Goal: Task Accomplishment & Management: Use online tool/utility

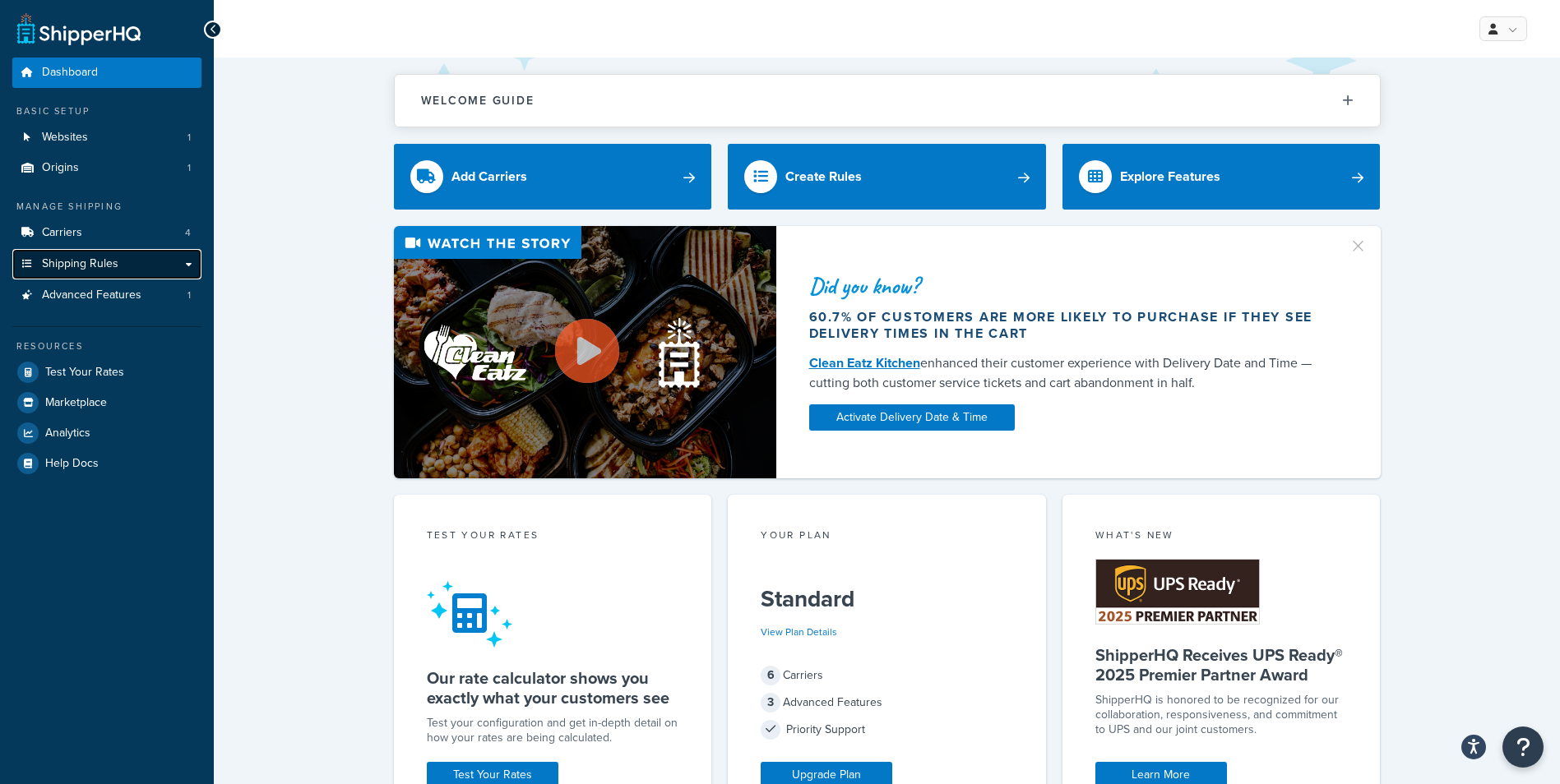
click at [111, 261] on span "Shipping Rules" at bounding box center [80, 264] width 76 height 14
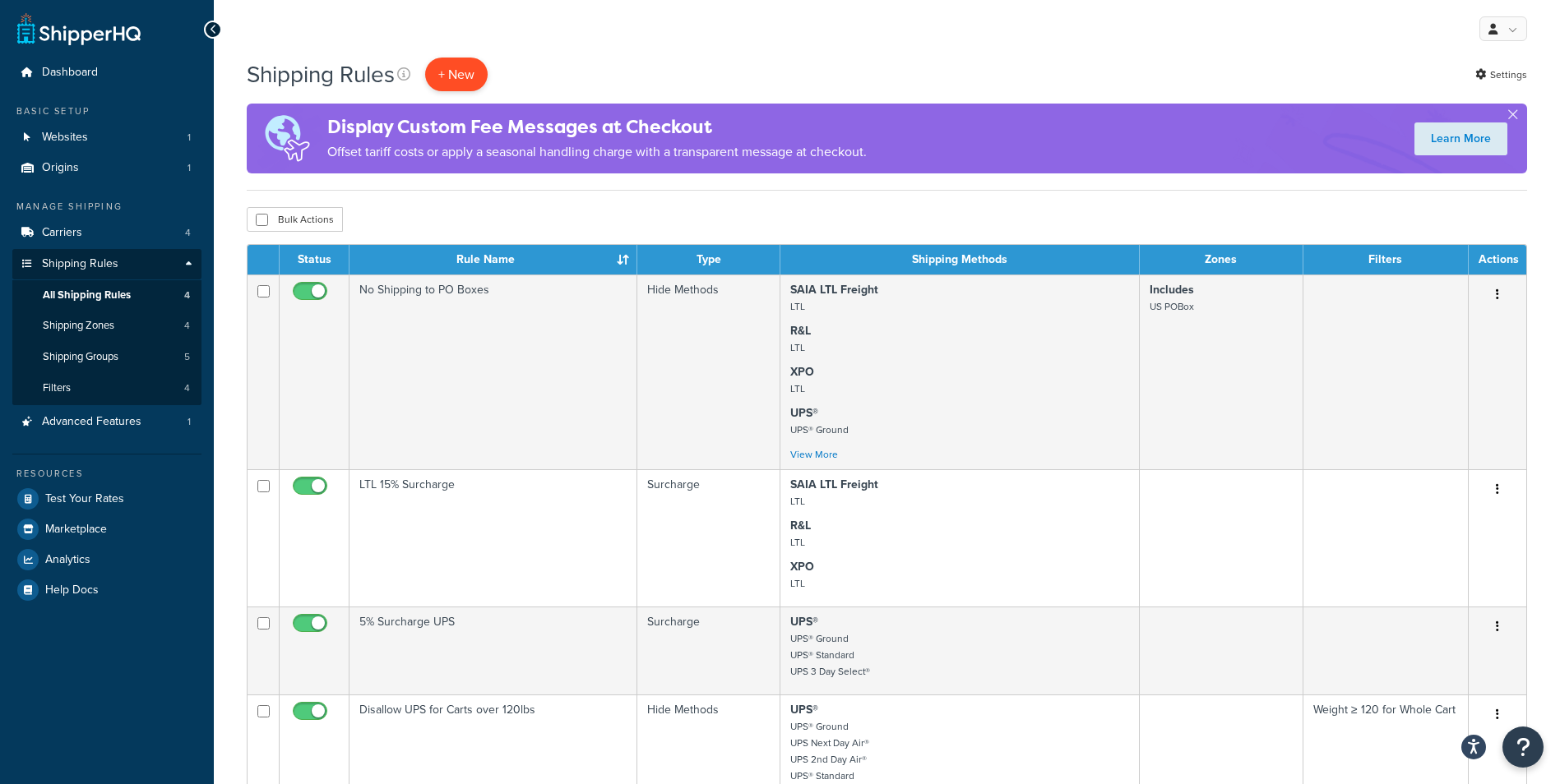
click at [483, 73] on p "+ New" at bounding box center [457, 74] width 62 height 34
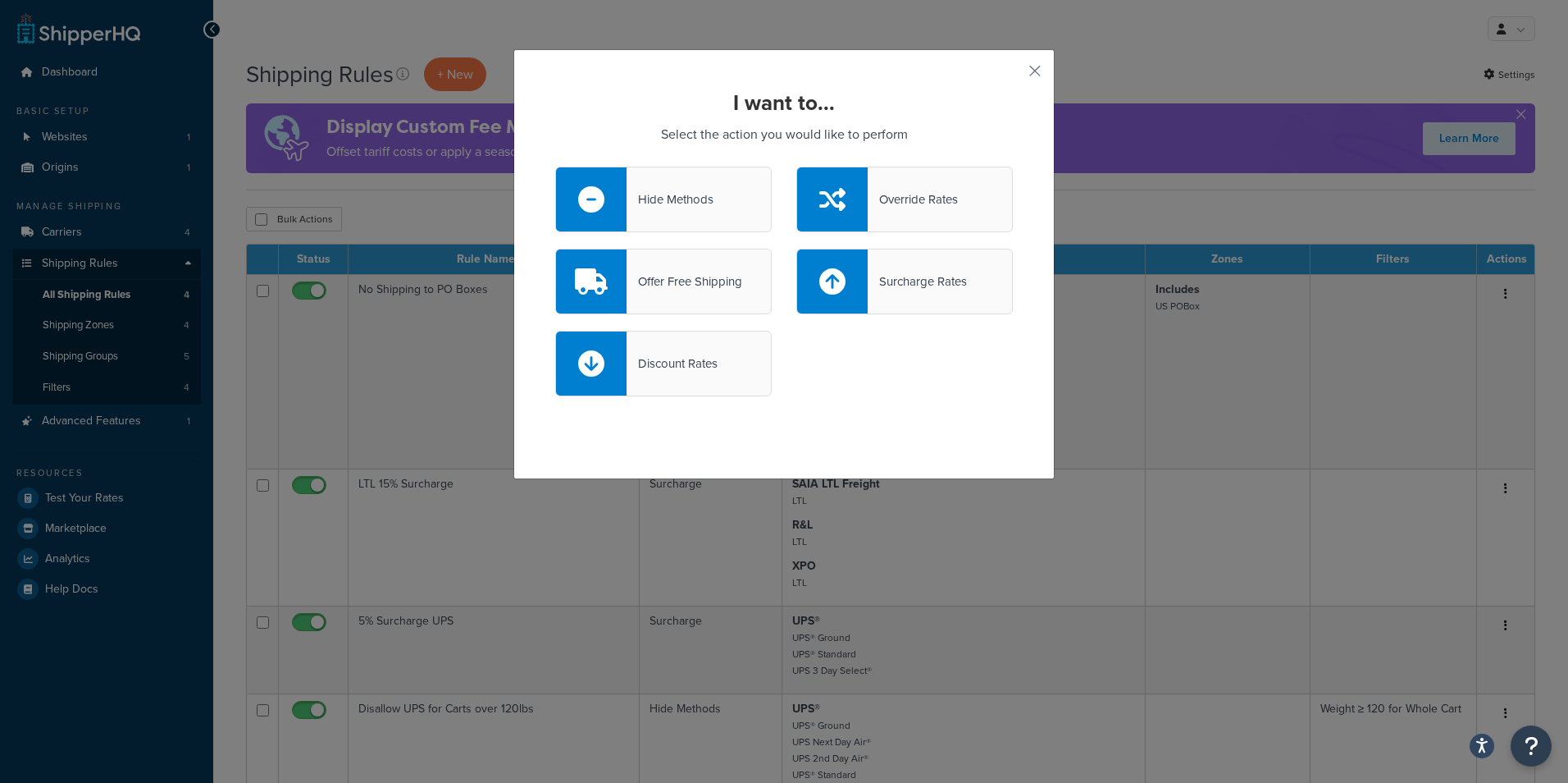
click at [880, 273] on div "Surcharge Rates" at bounding box center [918, 281] width 99 height 23
click at [0, 0] on input "Surcharge Rates" at bounding box center [0, 0] width 0 height 0
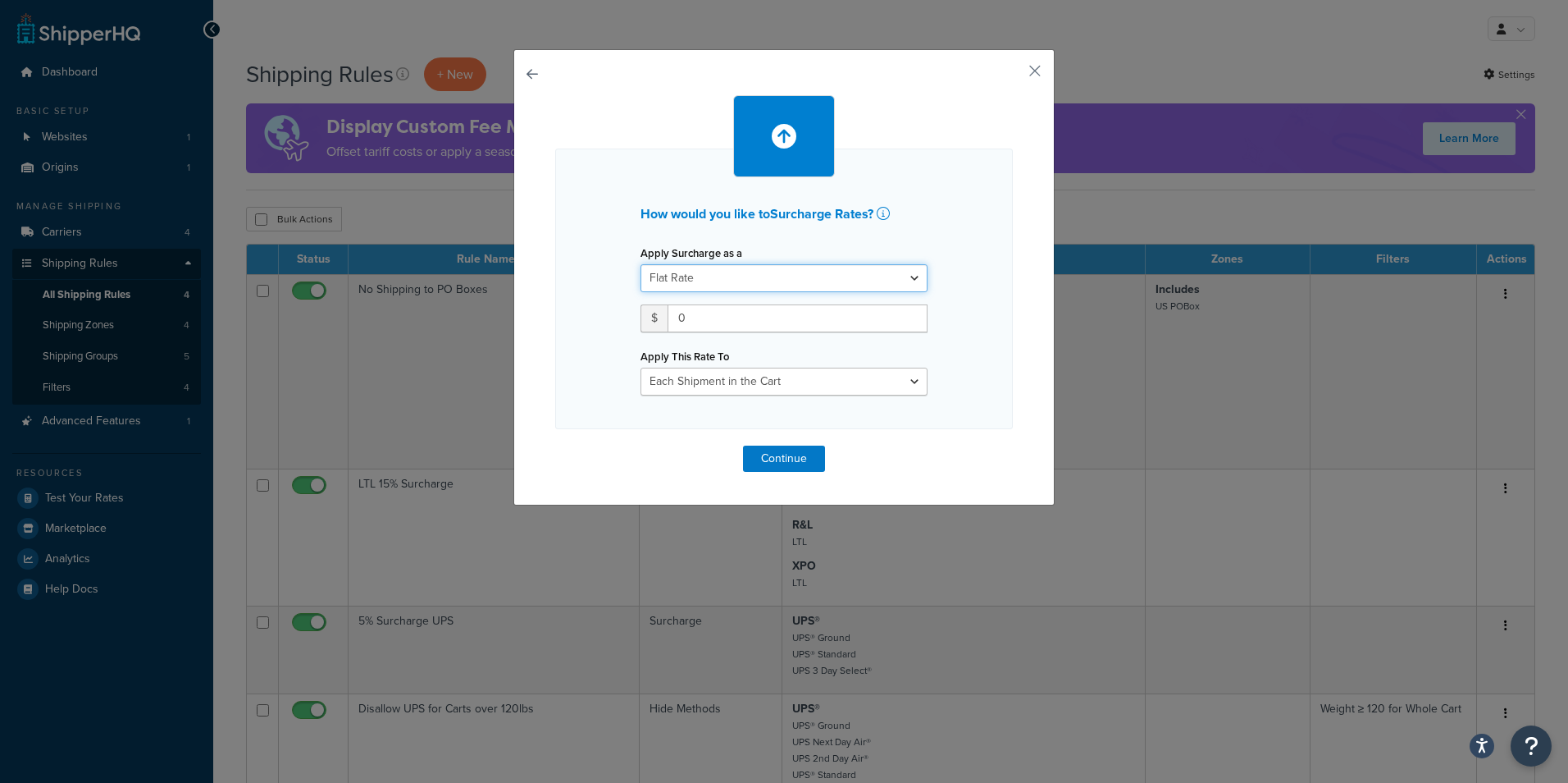
click at [741, 275] on select "Flat Rate Percentage Flat Rate & Percentage" at bounding box center [784, 278] width 287 height 28
click at [640, 264] on select "Flat Rate Percentage Flat Rate & Percentage" at bounding box center [784, 278] width 287 height 28
click at [695, 328] on input "0" at bounding box center [797, 318] width 260 height 28
type input "16"
click at [735, 377] on select "Each Shipment in the Cart Each Shipping Group in the Cart Each Item within a Sh…" at bounding box center [784, 382] width 287 height 28
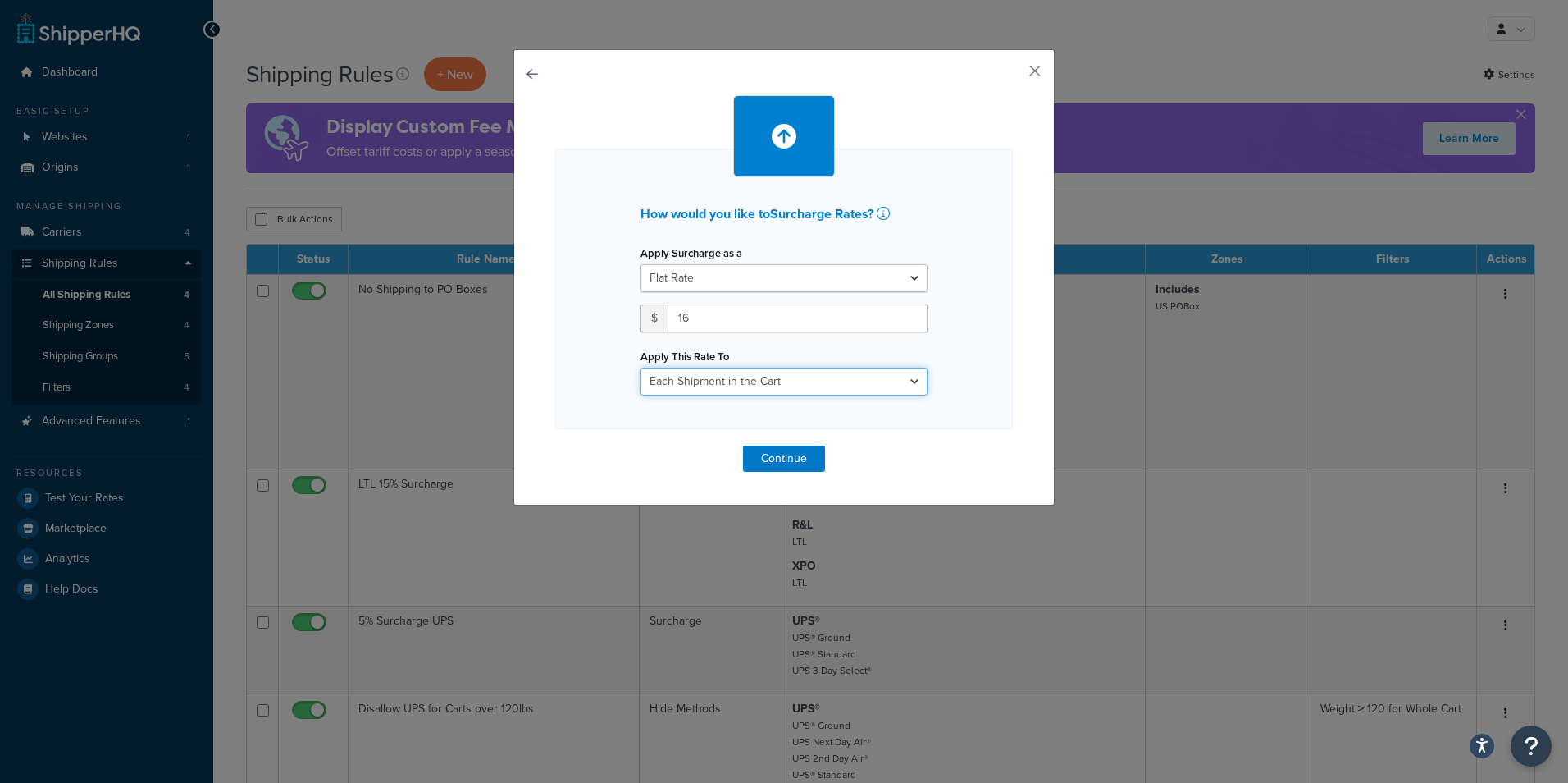
select select "ITEM"
click at [640, 368] on select "Each Shipment in the Cart Each Shipping Group in the Cart Each Item within a Sh…" at bounding box center [784, 382] width 287 height 28
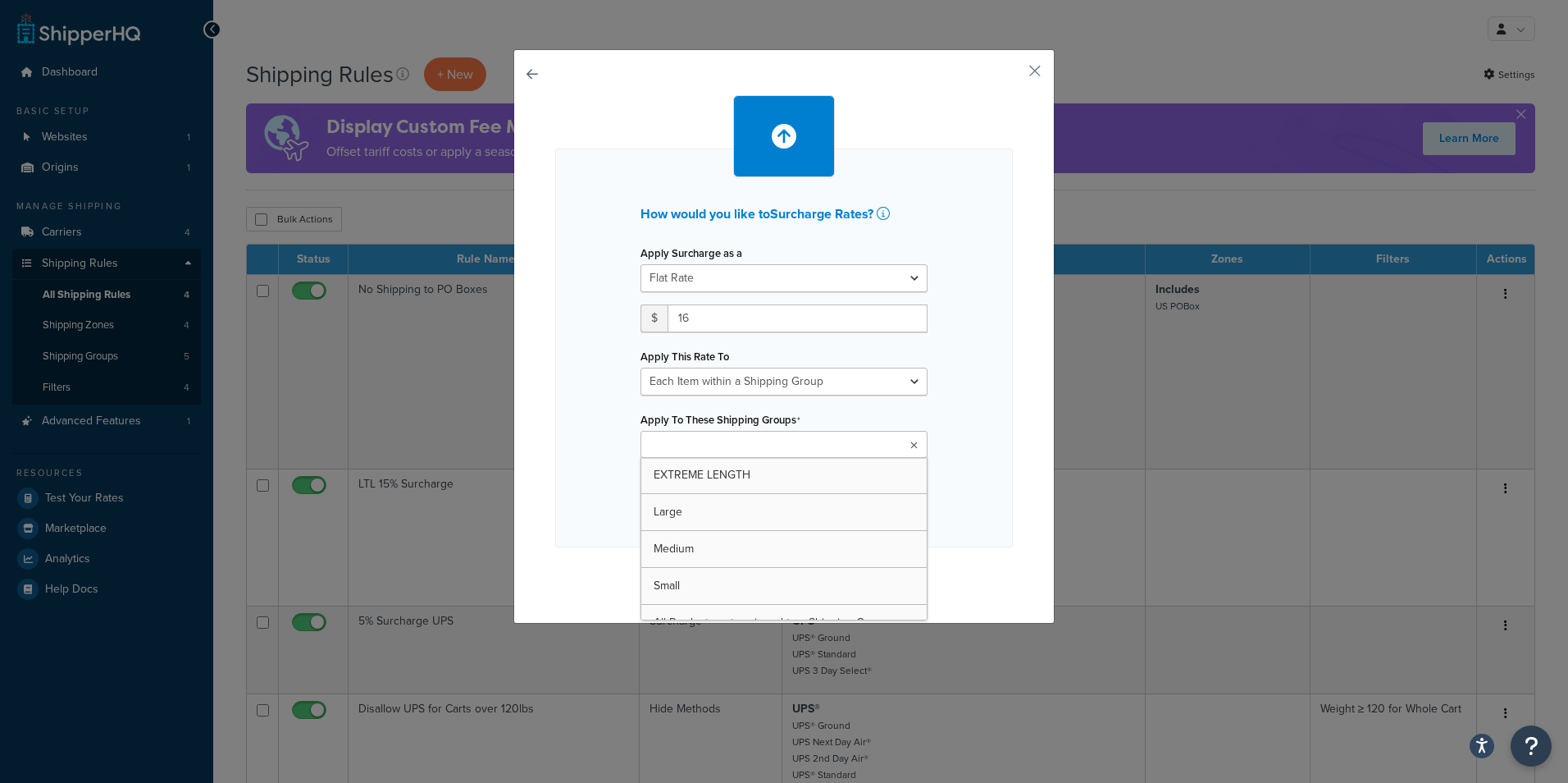
click at [735, 454] on input "Apply To These Shipping Groups" at bounding box center [717, 445] width 145 height 19
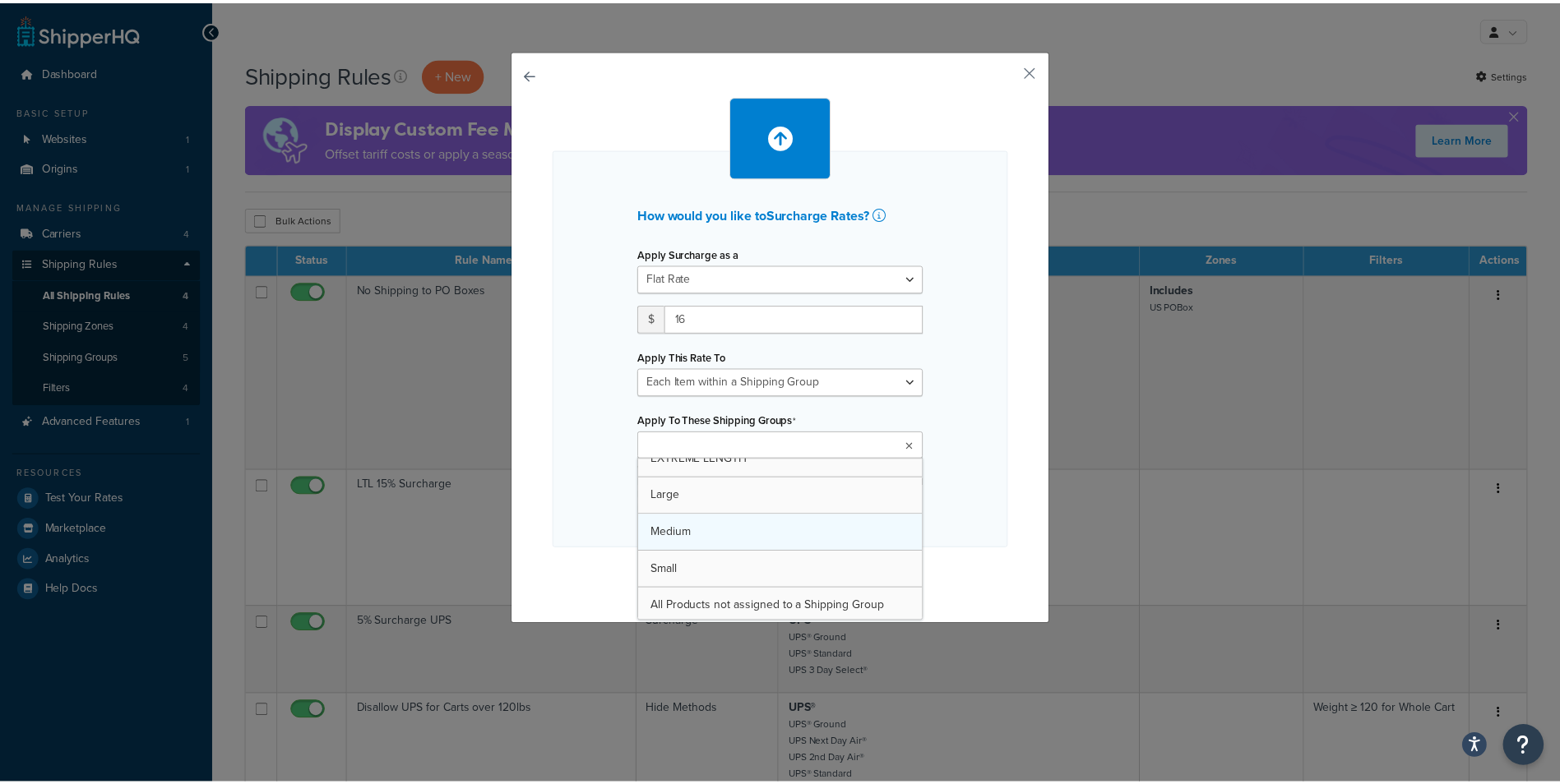
scroll to position [21, 0]
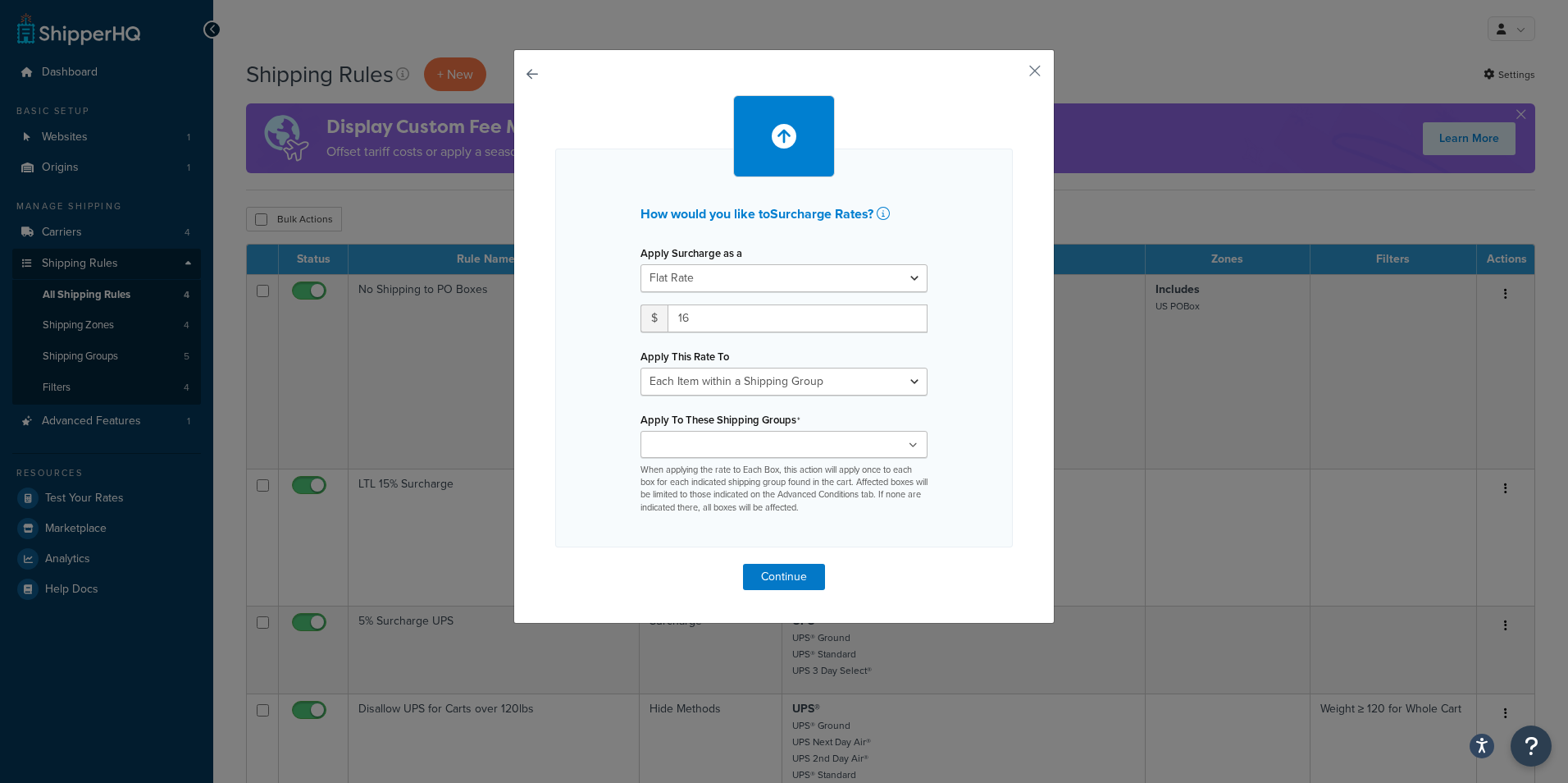
click at [957, 477] on div "How would you like to Surcharge Rates ? Apply Surcharge as a Flat Rate Percenta…" at bounding box center [784, 349] width 457 height 399
drag, startPoint x: 957, startPoint y: 477, endPoint x: 905, endPoint y: 531, distance: 75.0
click at [906, 531] on div "How would you like to Surcharge Rates ? Apply Surcharge as a Flat Rate Percenta…" at bounding box center [784, 349] width 457 height 399
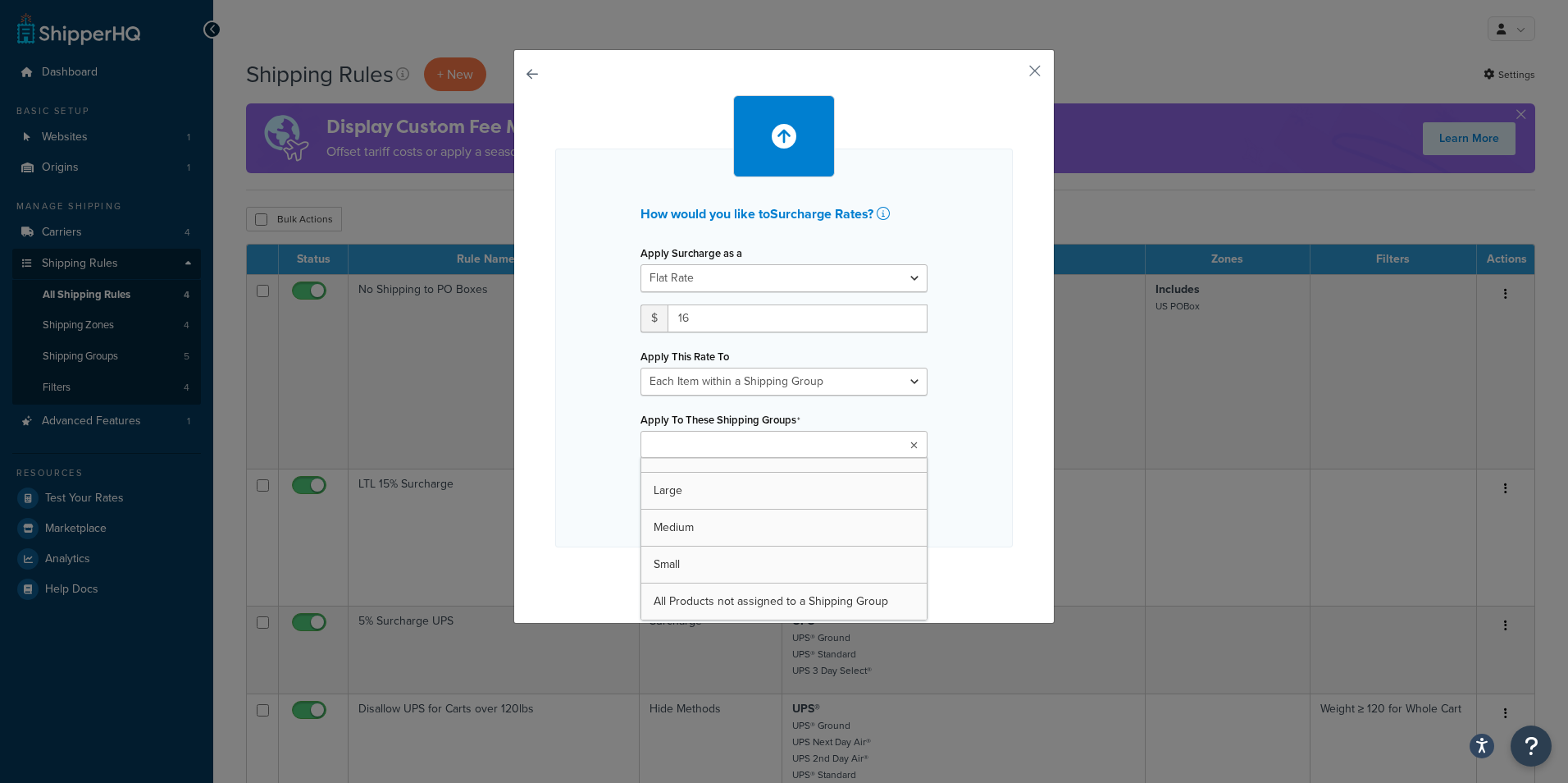
click at [911, 447] on icon at bounding box center [915, 446] width 8 height 10
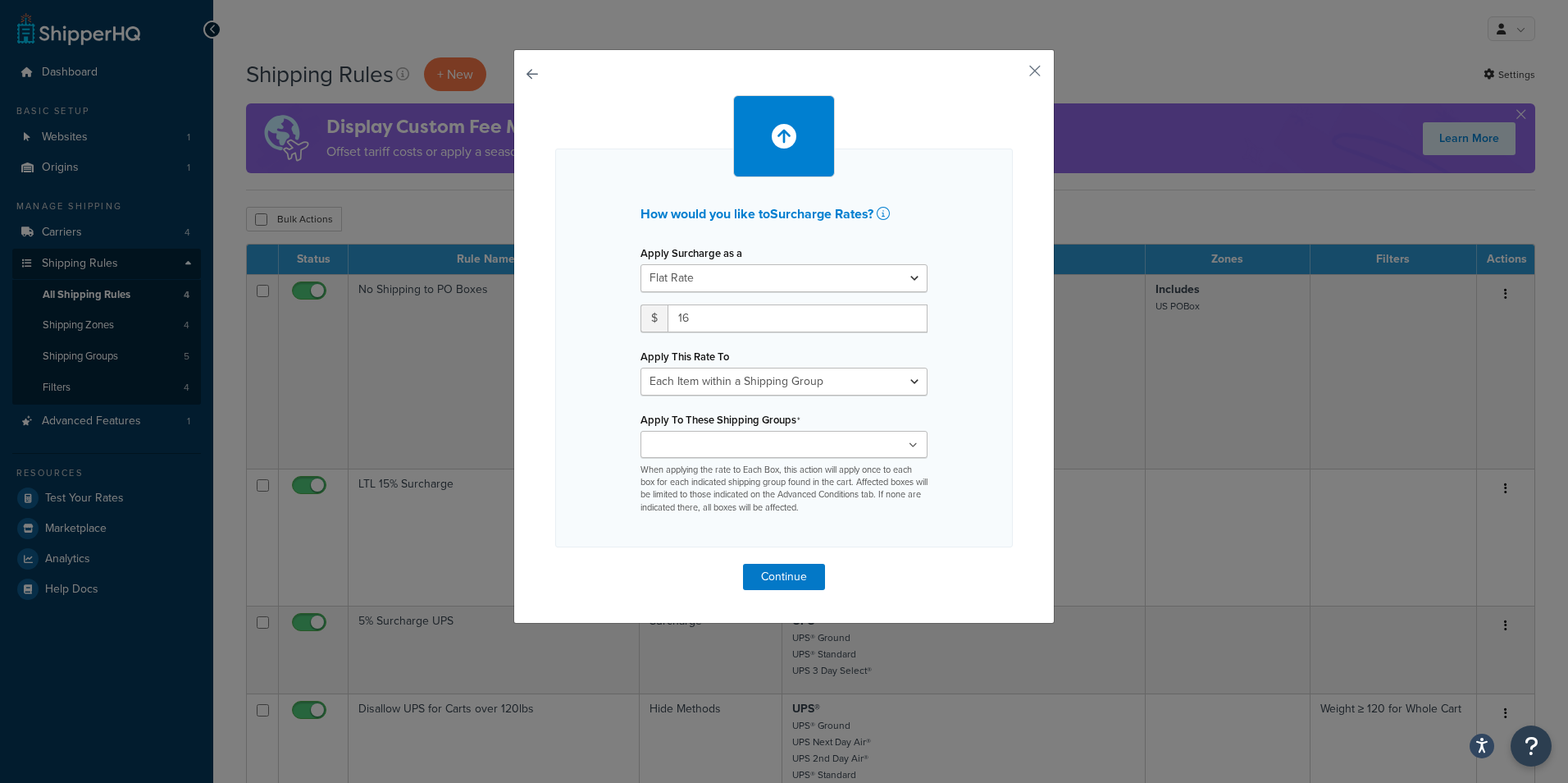
click at [991, 445] on div "How would you like to Surcharge Rates ? Apply Surcharge as a Flat Rate Percenta…" at bounding box center [784, 349] width 457 height 399
click at [1020, 81] on div "How would you like to Surcharge Rates ? Apply Surcharge as a Flat Rate Percenta…" at bounding box center [784, 337] width 541 height 575
click at [1013, 75] on button "button" at bounding box center [1011, 77] width 4 height 4
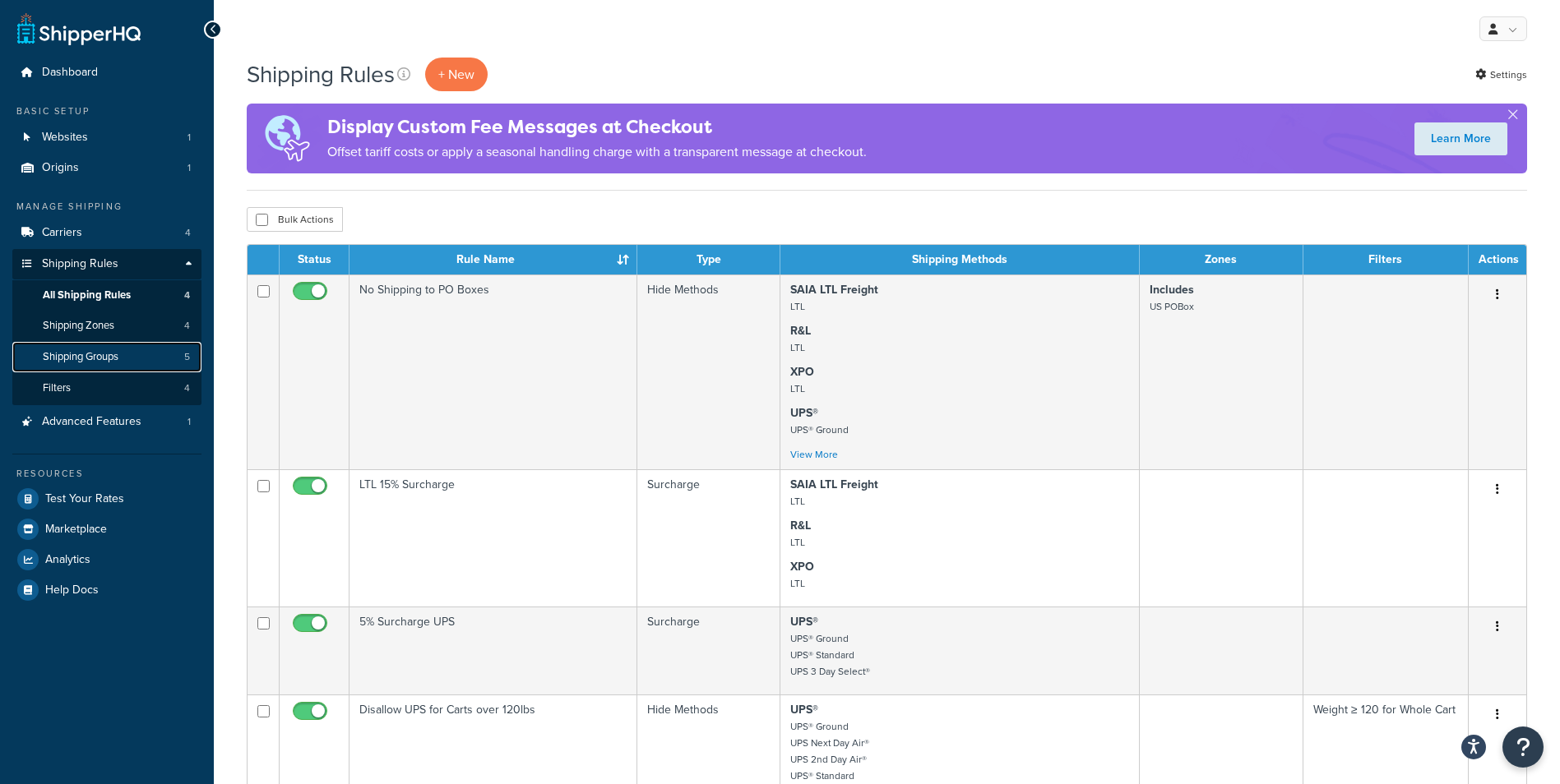
click at [109, 353] on span "Shipping Groups" at bounding box center [81, 357] width 76 height 14
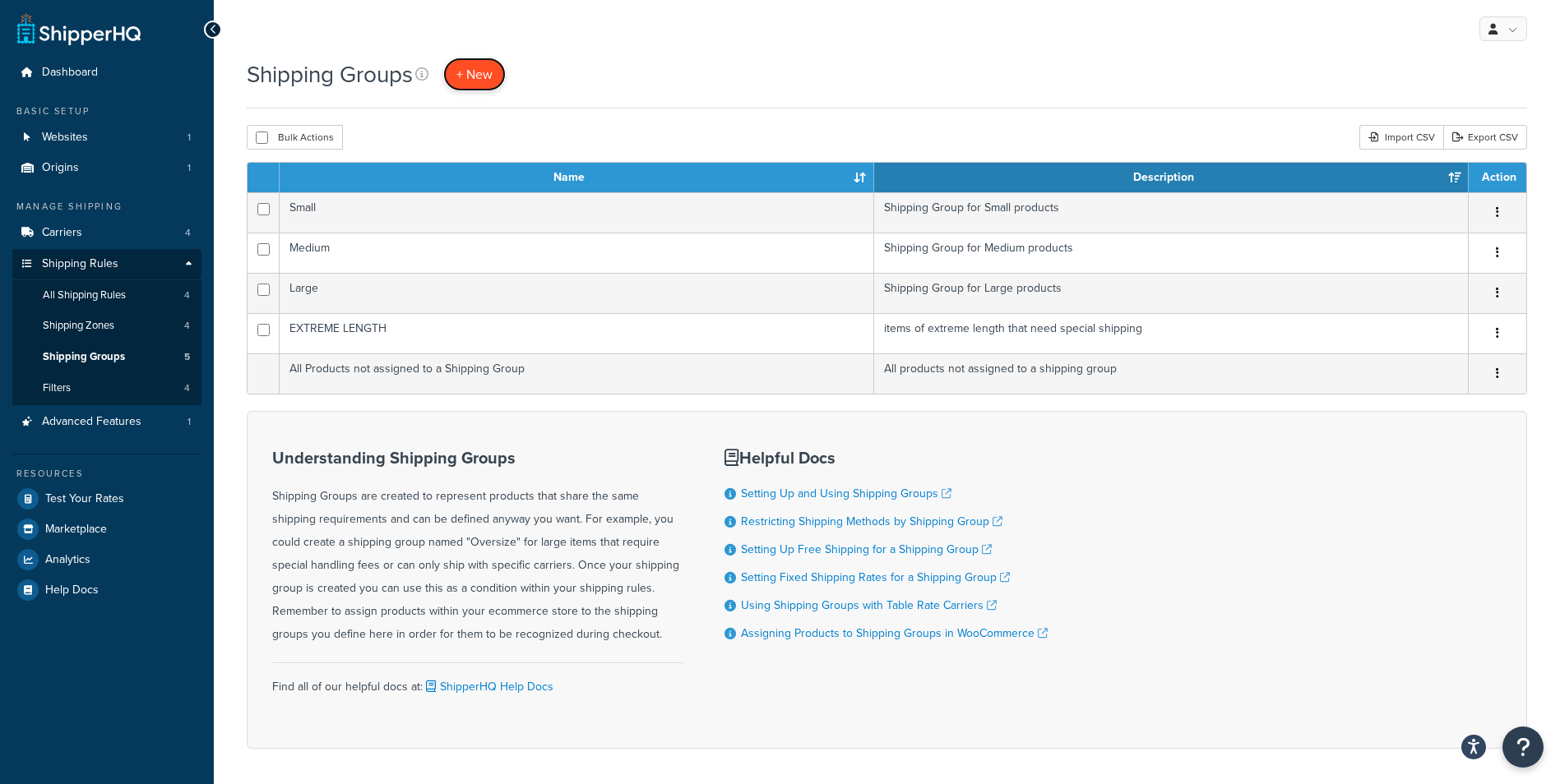
click at [480, 77] on span "+ New" at bounding box center [474, 74] width 36 height 19
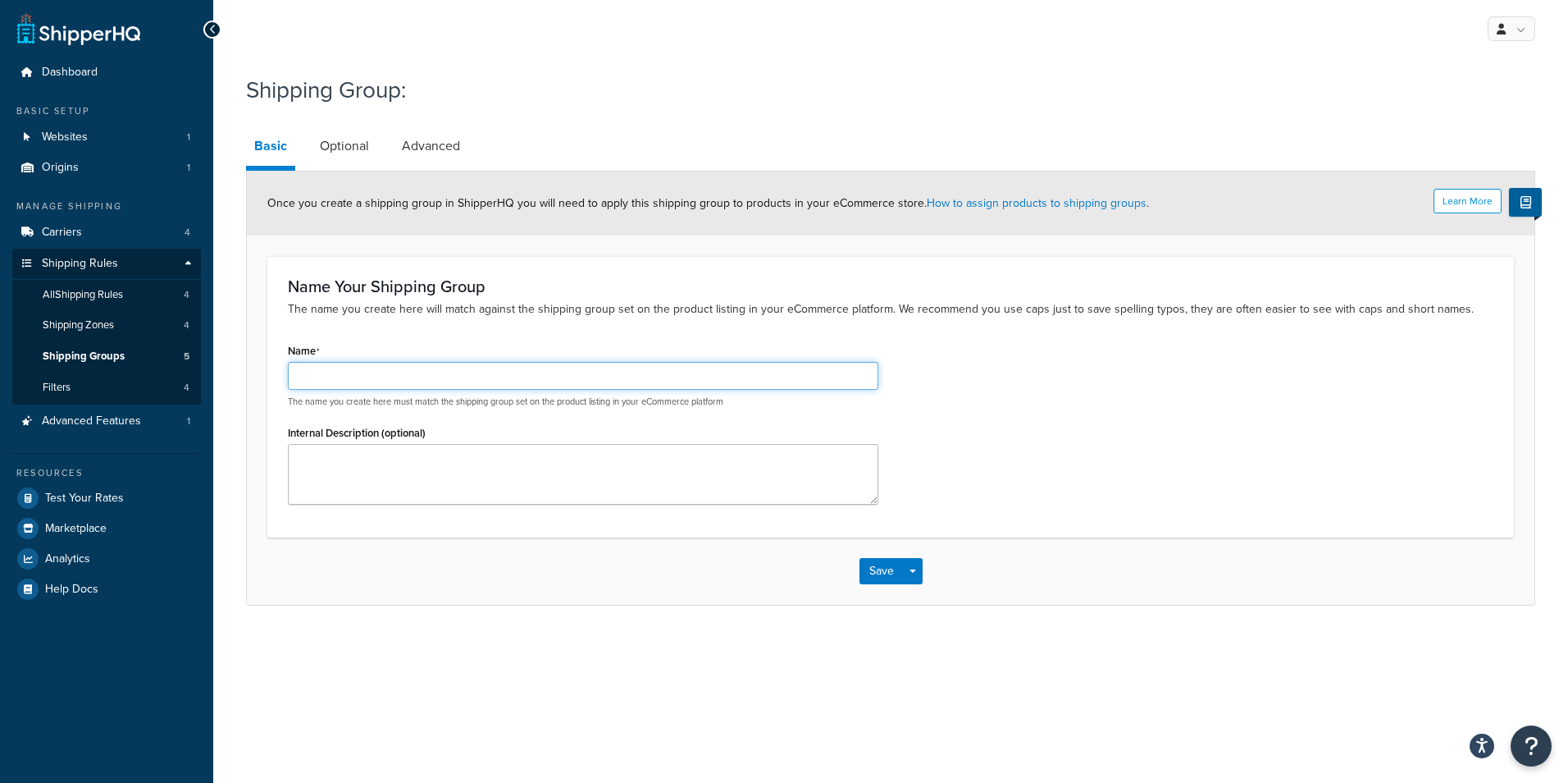
click at [415, 380] on input "Name" at bounding box center [583, 376] width 591 height 28
click at [308, 377] on input "non-boxed Part" at bounding box center [583, 376] width 591 height 28
click at [328, 378] on input "Non-boxed Part" at bounding box center [583, 376] width 591 height 28
type input "Non-Boxed Part"
click at [402, 476] on textarea "Internal Description (optional)" at bounding box center [583, 474] width 591 height 60
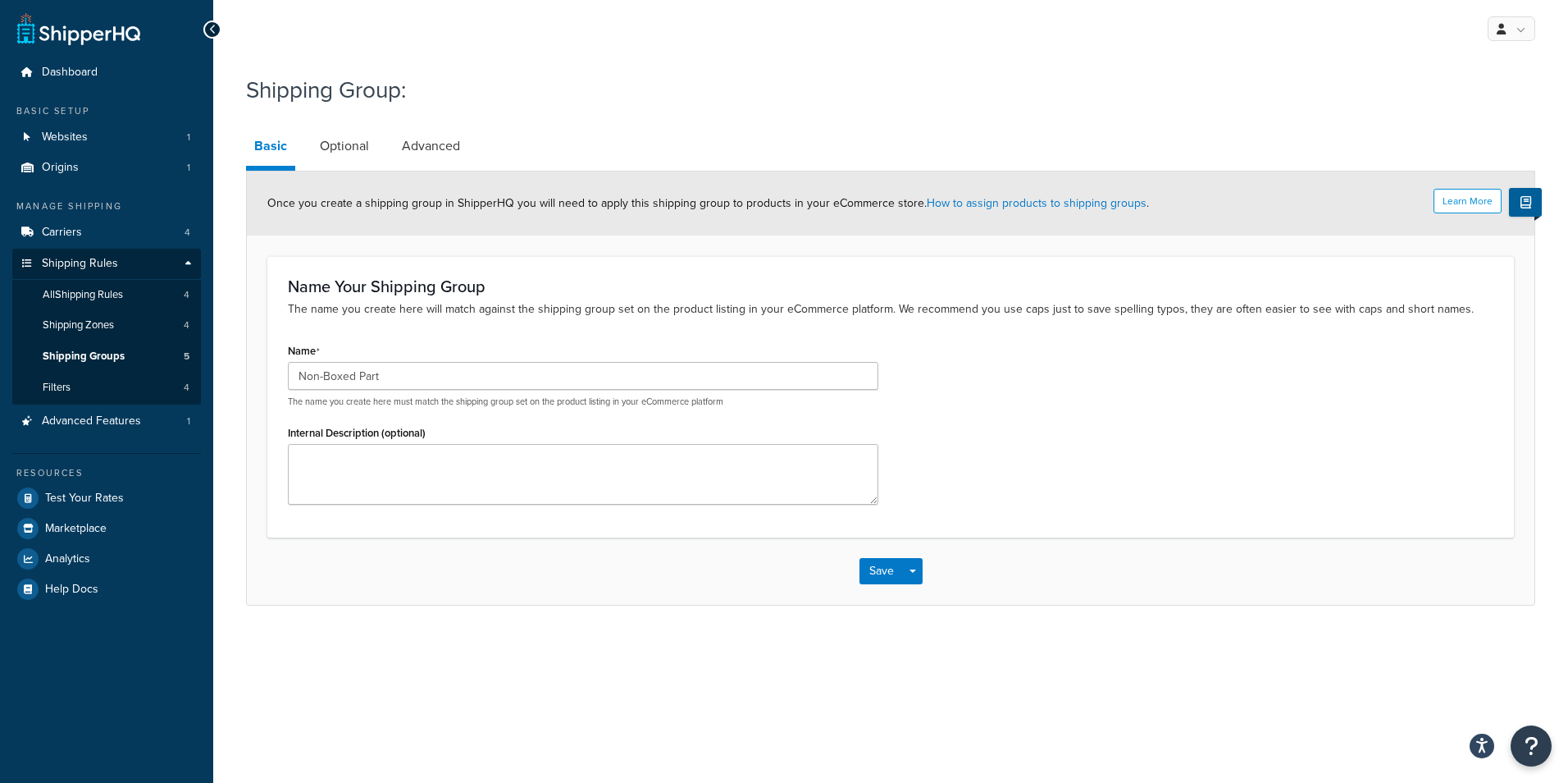
drag, startPoint x: 475, startPoint y: 520, endPoint x: 677, endPoint y: 580, distance: 210.7
click at [477, 522] on div "Name Your Shipping Group The name you create here will match against the shippi…" at bounding box center [891, 396] width 1247 height 280
click at [668, 497] on textarea "Internal Description (optional)" at bounding box center [583, 474] width 591 height 60
type textarea "part that are shipped without box"
click at [878, 569] on button "Save" at bounding box center [882, 571] width 45 height 26
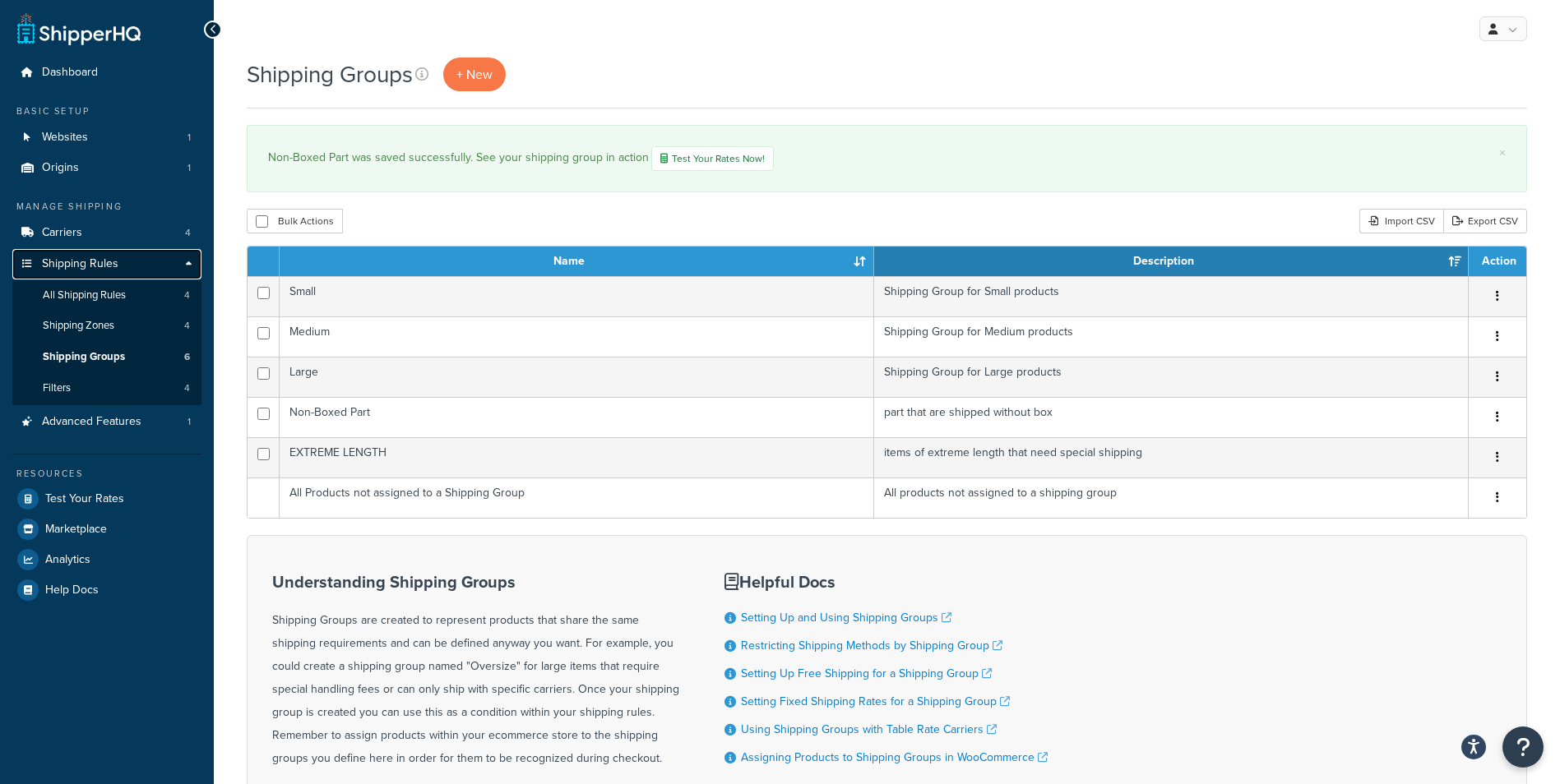
click at [82, 258] on span "Shipping Rules" at bounding box center [80, 264] width 76 height 14
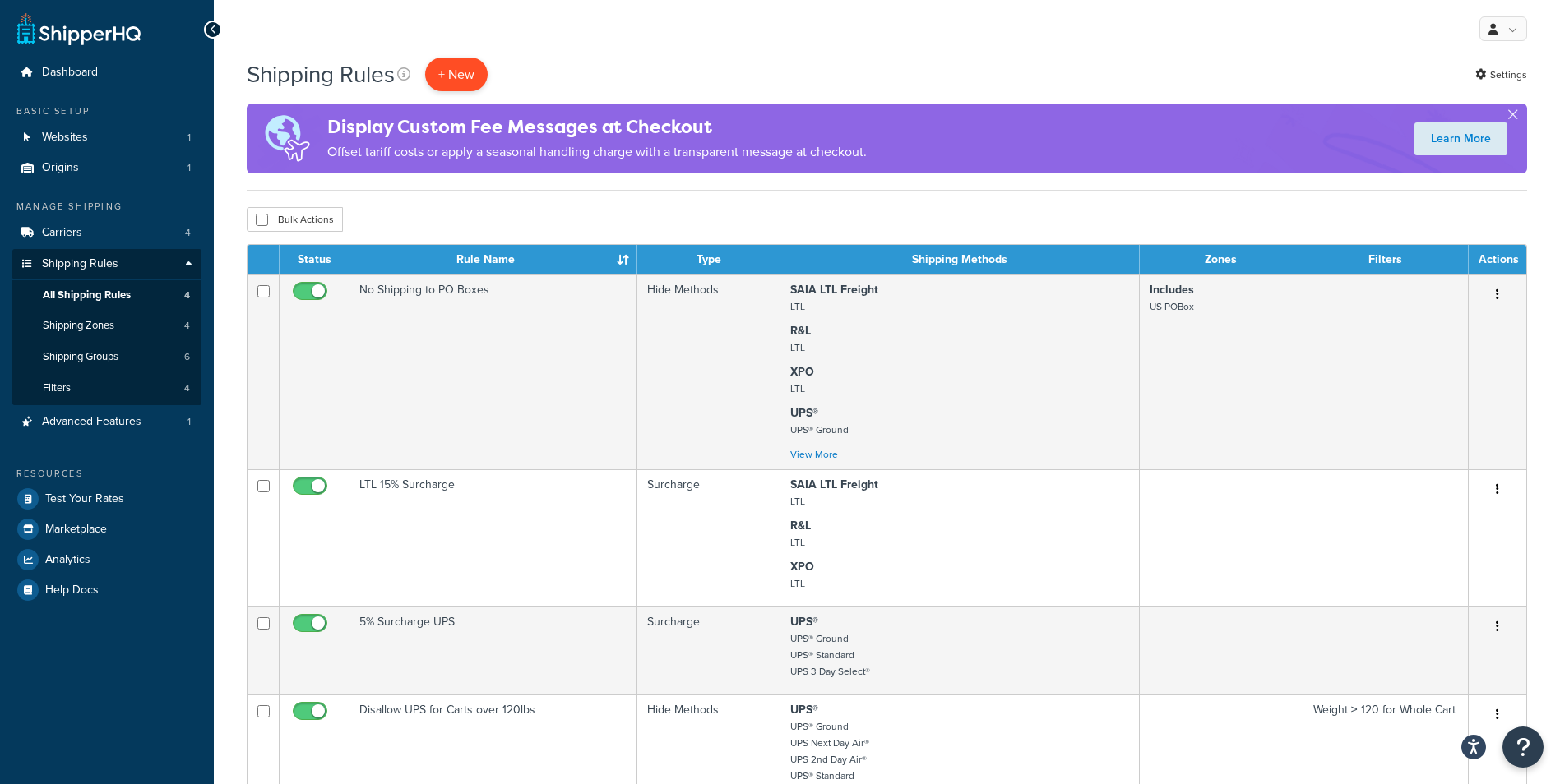
click at [460, 82] on p "+ New" at bounding box center [457, 74] width 62 height 34
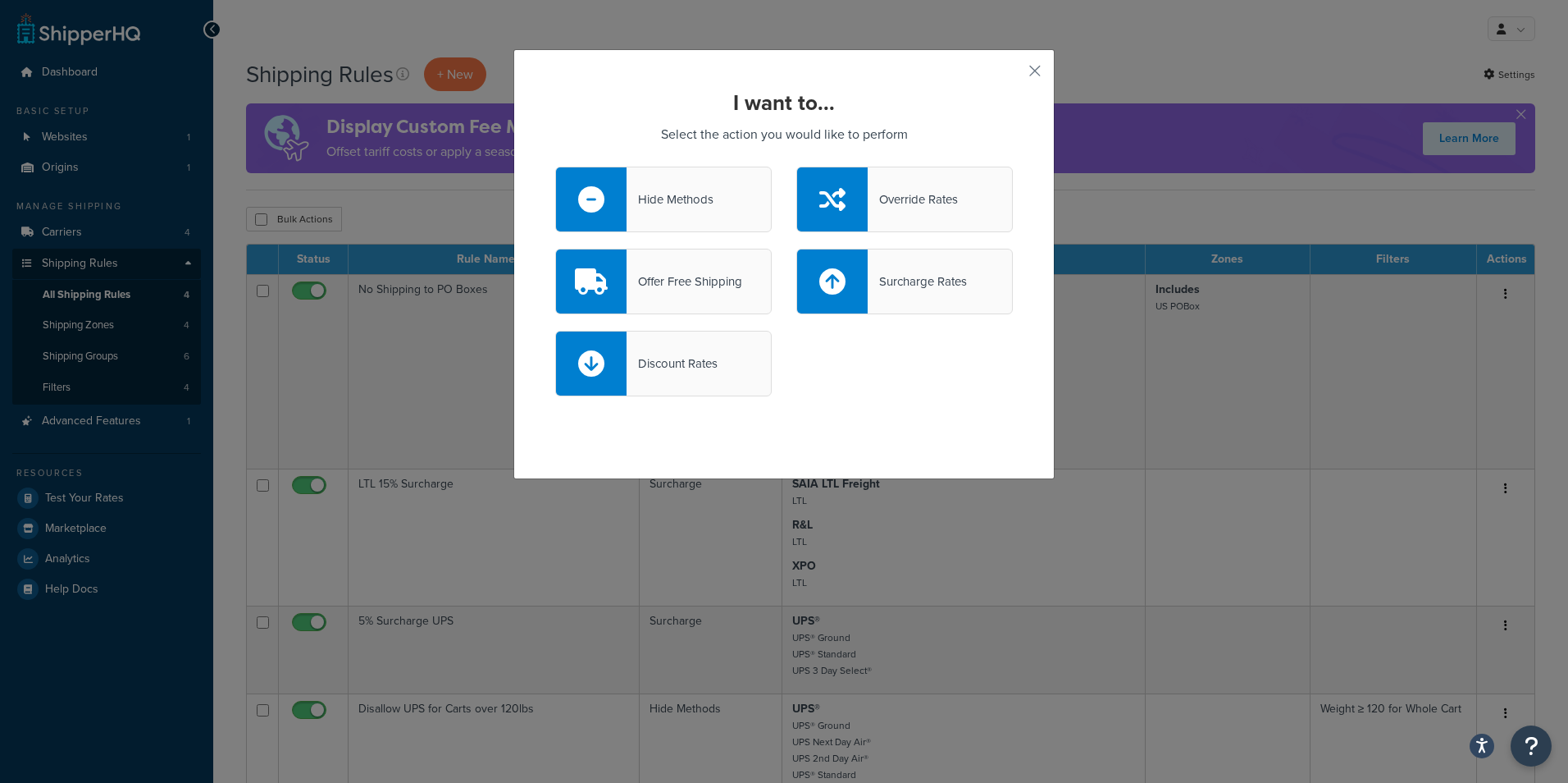
click at [900, 303] on div "Surcharge Rates" at bounding box center [904, 280] width 217 height 65
click at [0, 0] on input "Surcharge Rates" at bounding box center [0, 0] width 0 height 0
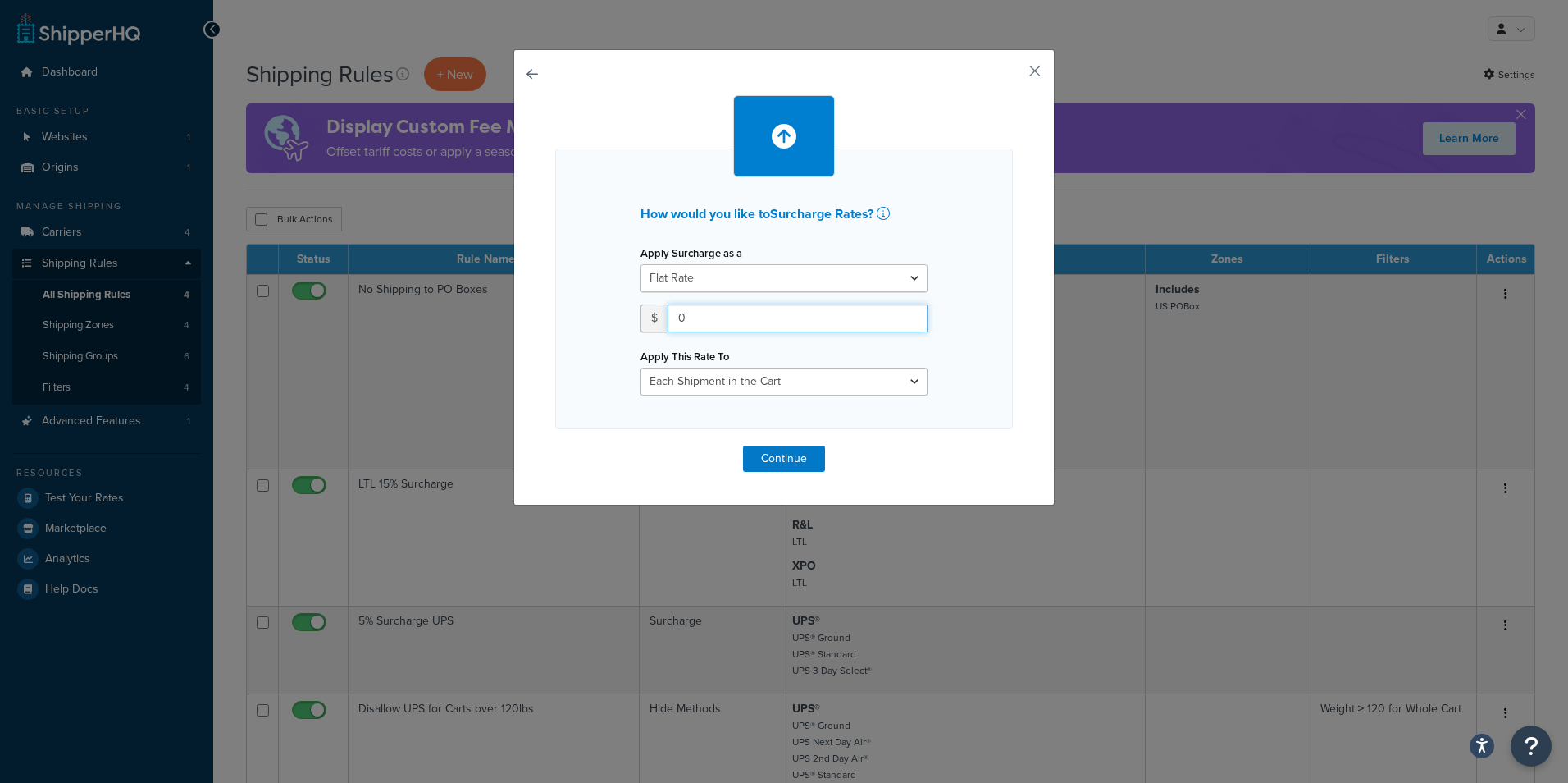
click at [754, 311] on input "0" at bounding box center [797, 318] width 260 height 28
type input "16"
click at [773, 379] on select "Each Shipment in the Cart Each Shipping Group in the Cart Each Item within a Sh…" at bounding box center [784, 382] width 287 height 28
select select "ITEM"
click at [640, 368] on select "Each Shipment in the Cart Each Shipping Group in the Cart Each Item within a Sh…" at bounding box center [784, 382] width 287 height 28
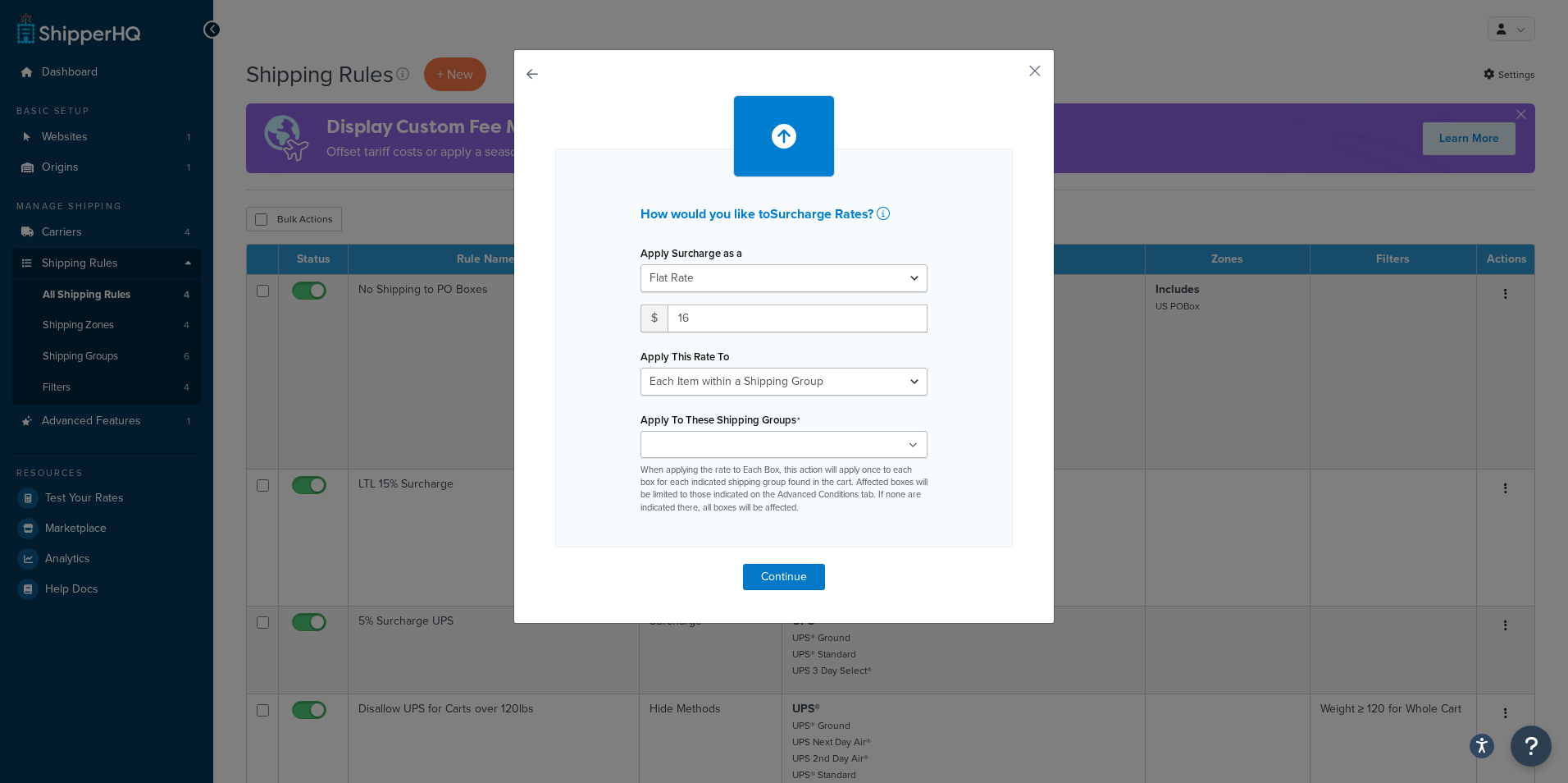
click at [738, 446] on input "Apply To These Shipping Groups" at bounding box center [717, 445] width 145 height 19
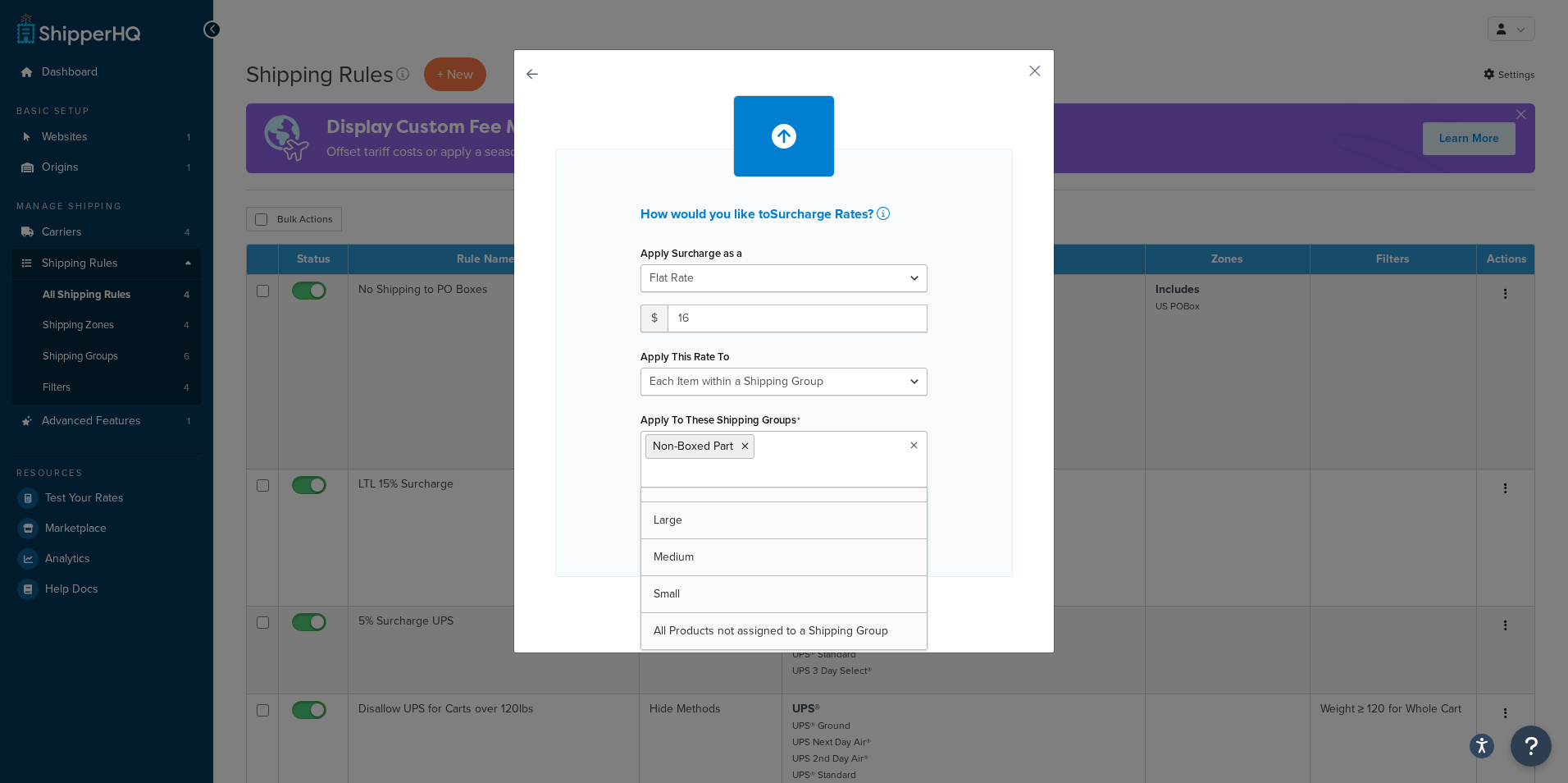
scroll to position [21, 0]
click at [944, 486] on div "How would you like to Surcharge Rates ? Apply Surcharge as a Flat Rate Percenta…" at bounding box center [784, 363] width 457 height 429
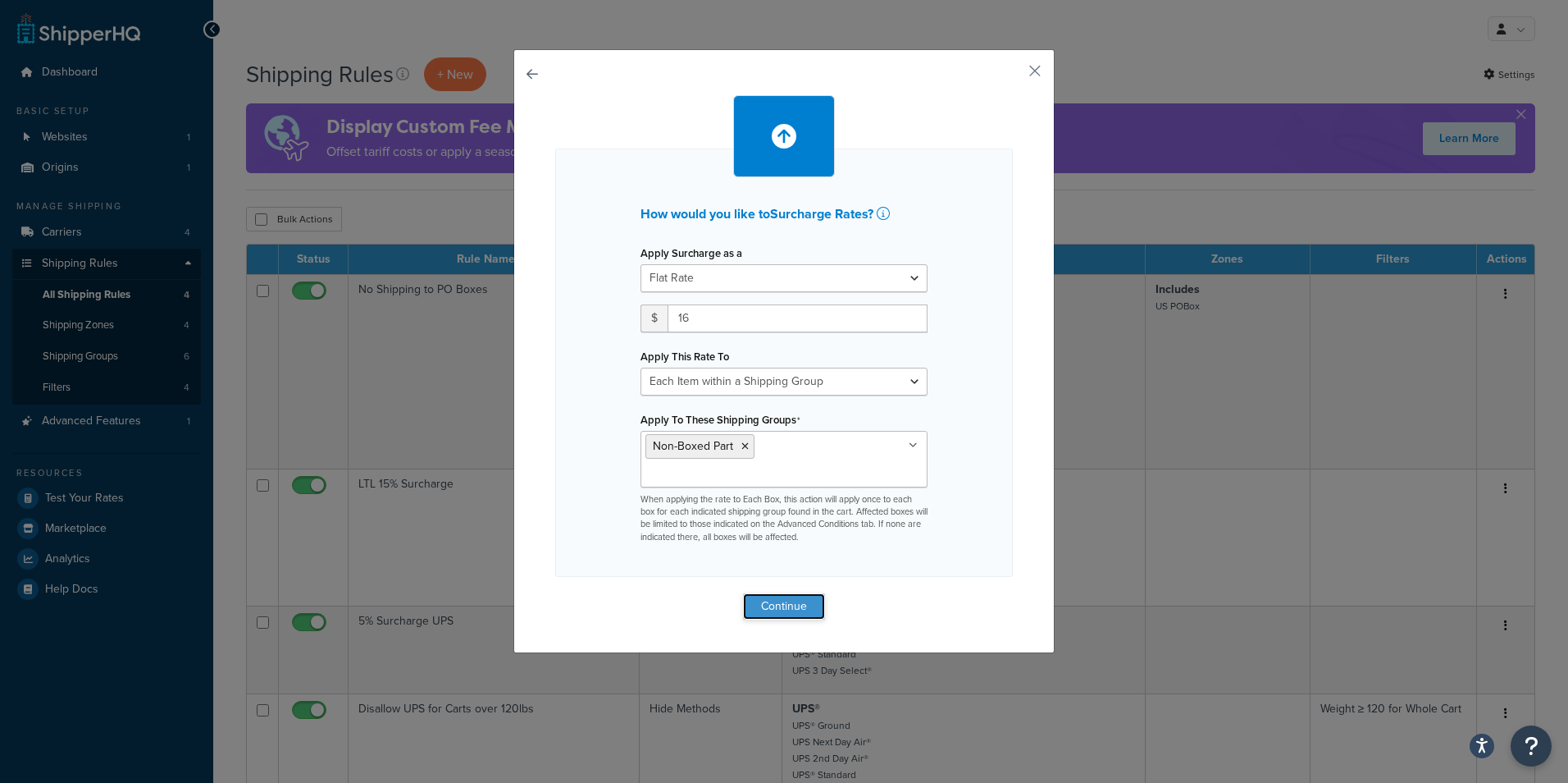
click at [779, 593] on button "Continue" at bounding box center [784, 606] width 82 height 26
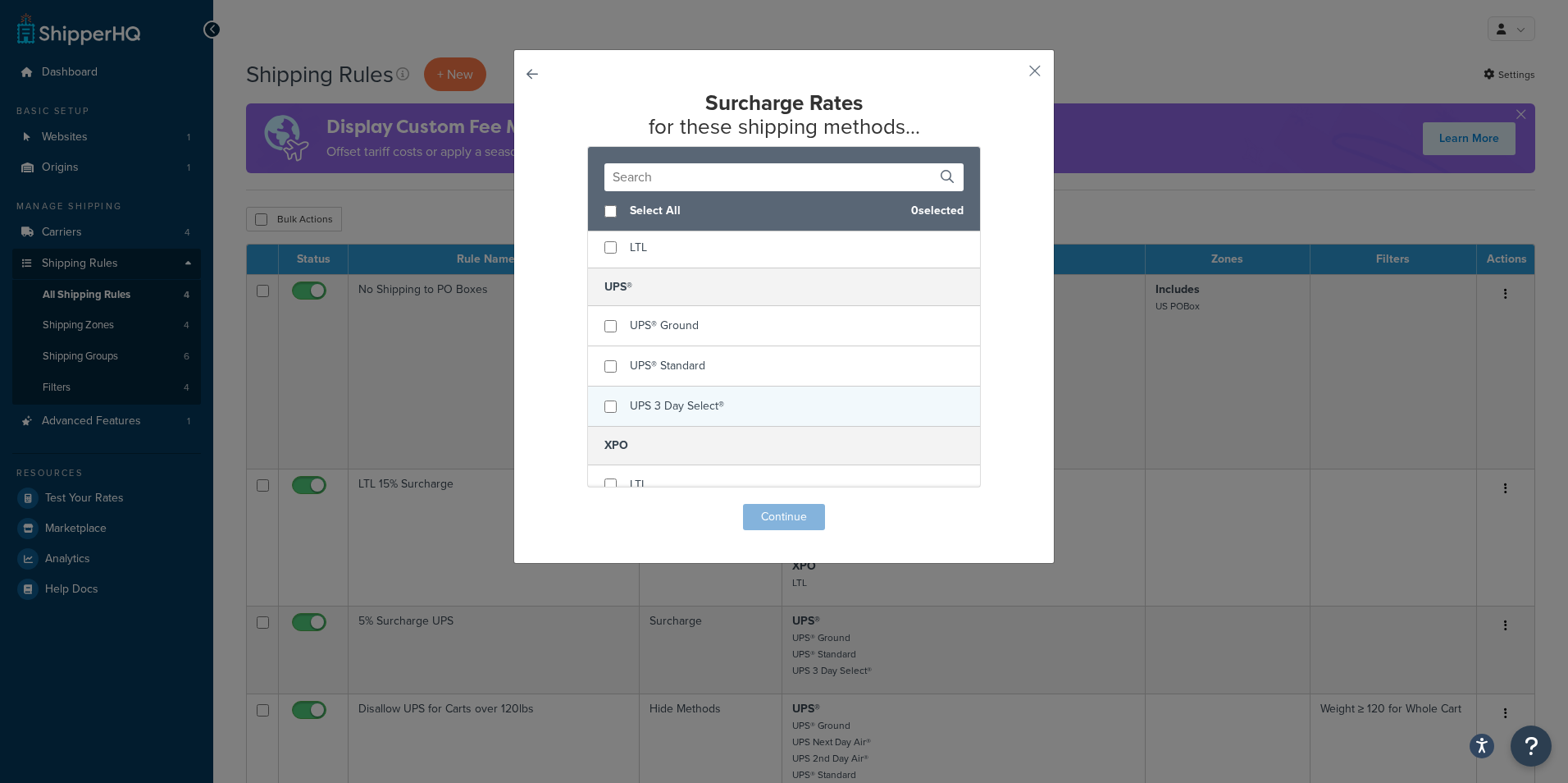
scroll to position [138, 0]
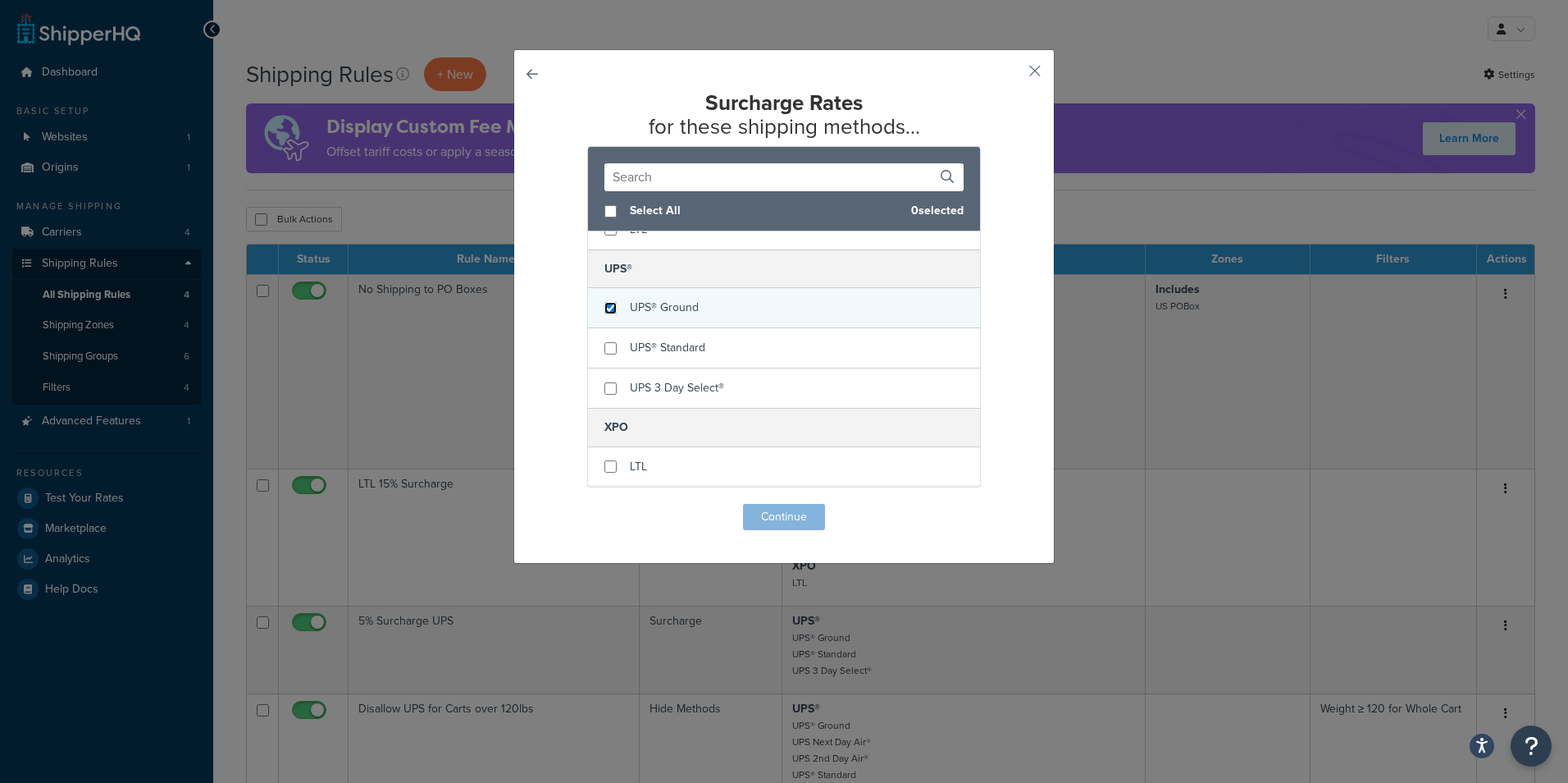
click at [604, 313] on input "checkbox" at bounding box center [610, 308] width 13 height 13
checkbox input "true"
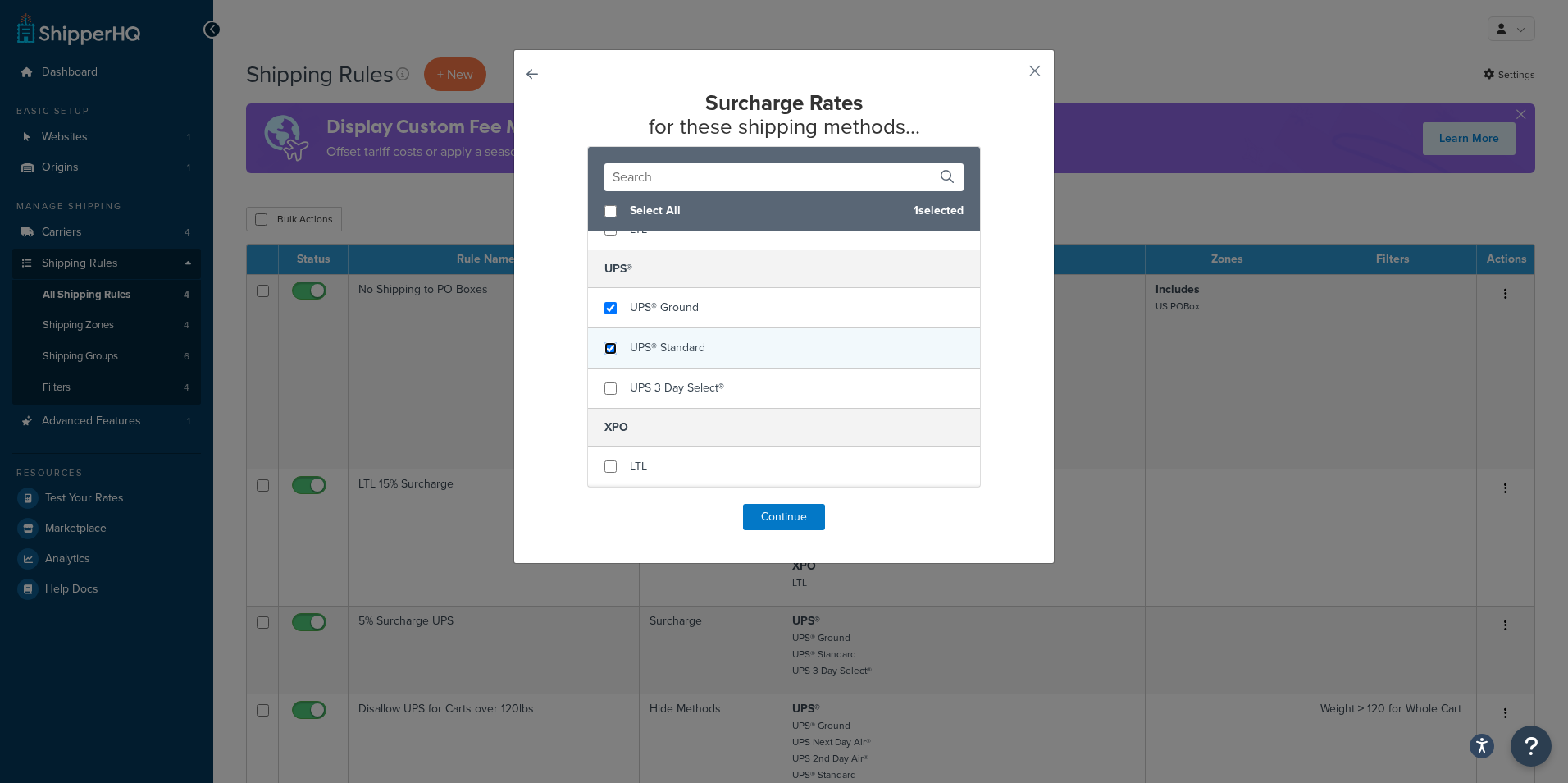
click at [607, 349] on input "checkbox" at bounding box center [610, 348] width 13 height 13
checkbox input "true"
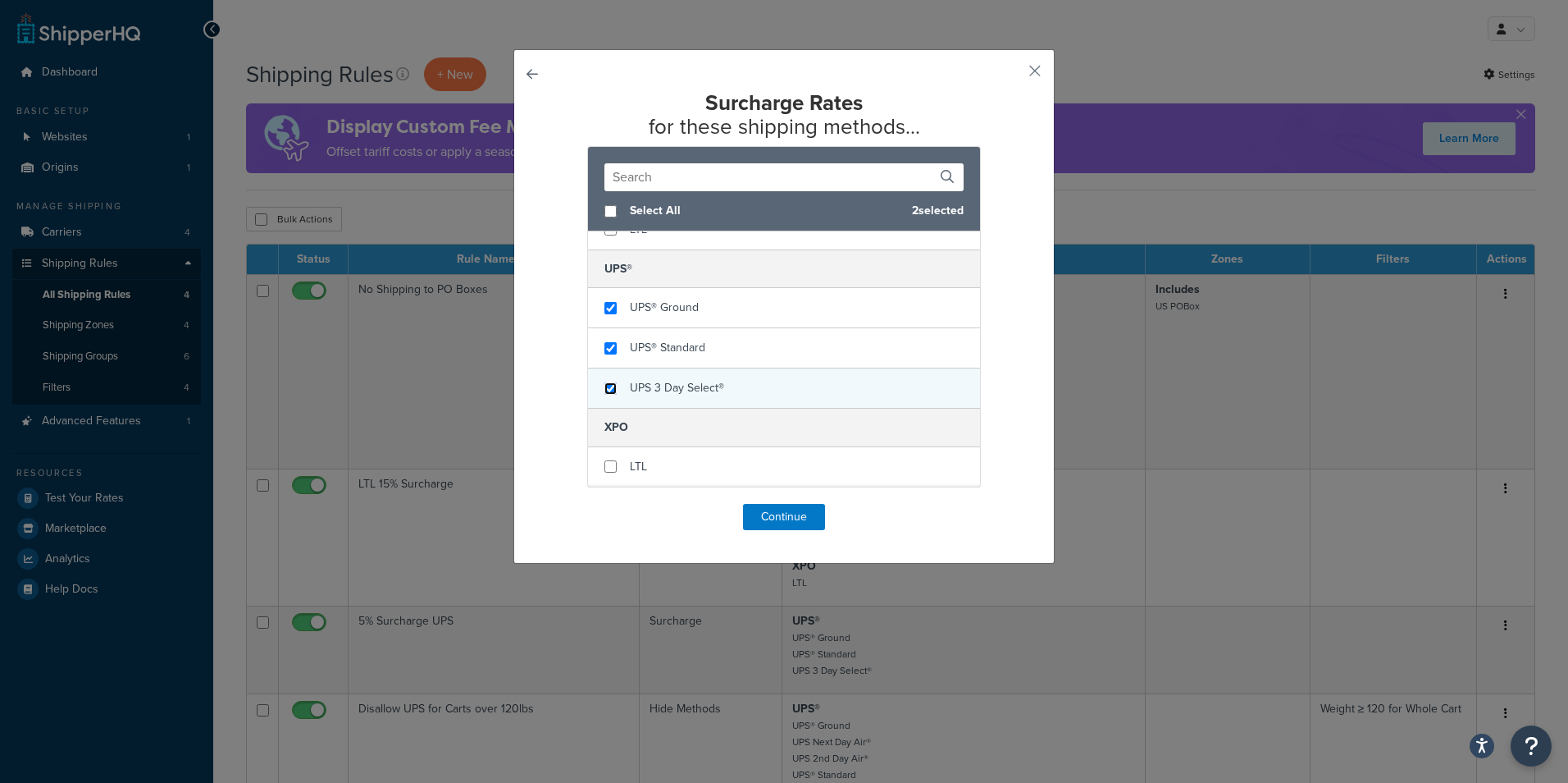
click at [608, 384] on input "checkbox" at bounding box center [610, 389] width 13 height 13
checkbox input "true"
click at [797, 519] on button "Continue" at bounding box center [784, 516] width 82 height 26
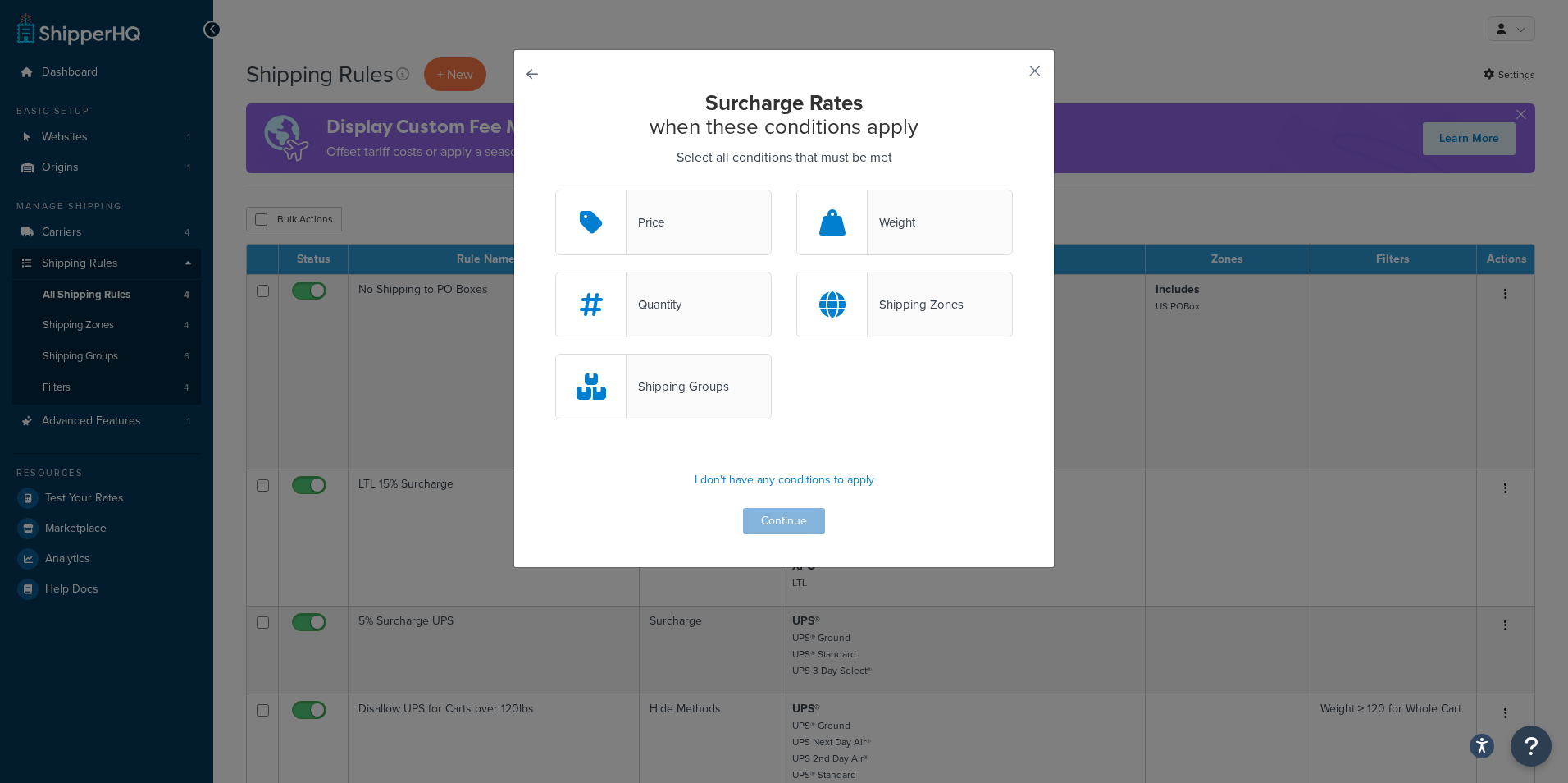
click at [722, 424] on div "Shipping Groups" at bounding box center [784, 394] width 483 height 82
click at [717, 415] on div "Shipping Groups" at bounding box center [664, 386] width 217 height 65
click at [0, 0] on input "Shipping Groups" at bounding box center [0, 0] width 0 height 0
click at [785, 525] on button "Continue" at bounding box center [784, 521] width 82 height 26
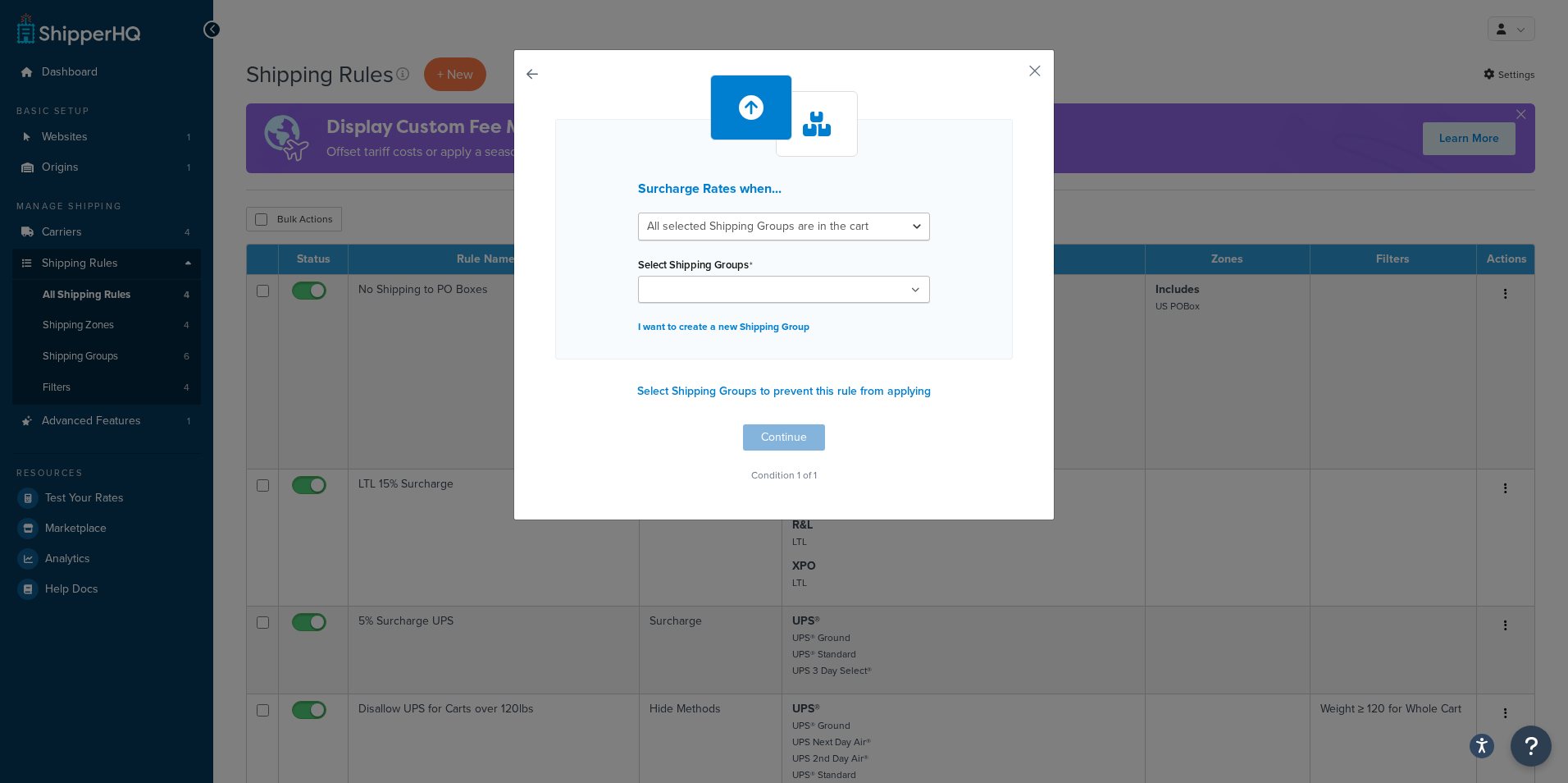
click at [721, 293] on input "Select Shipping Groups" at bounding box center [715, 290] width 145 height 19
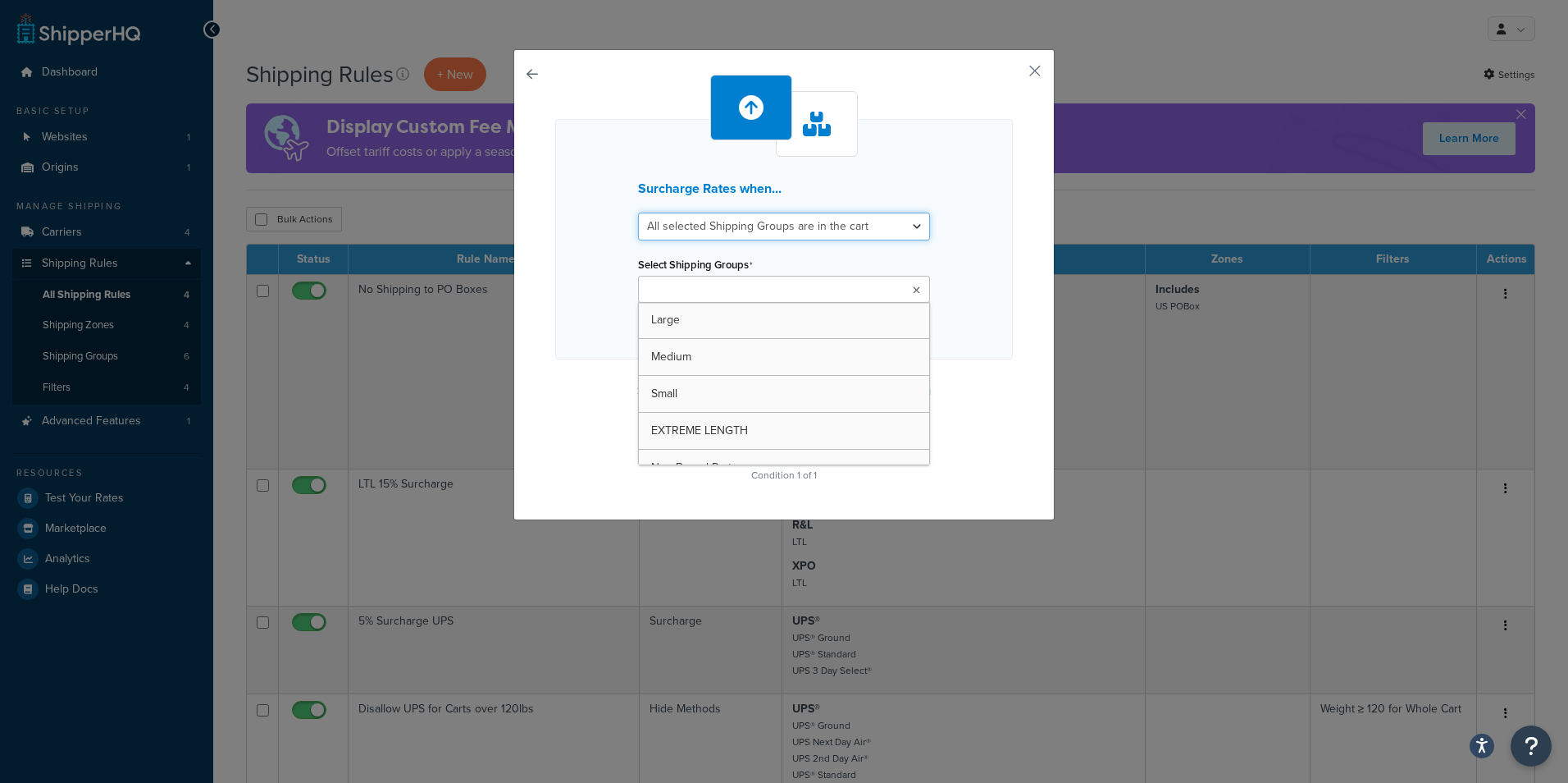
click at [768, 232] on select "All selected Shipping Groups are in the cart Any selected Shipping Groups are i…" at bounding box center [784, 226] width 292 height 28
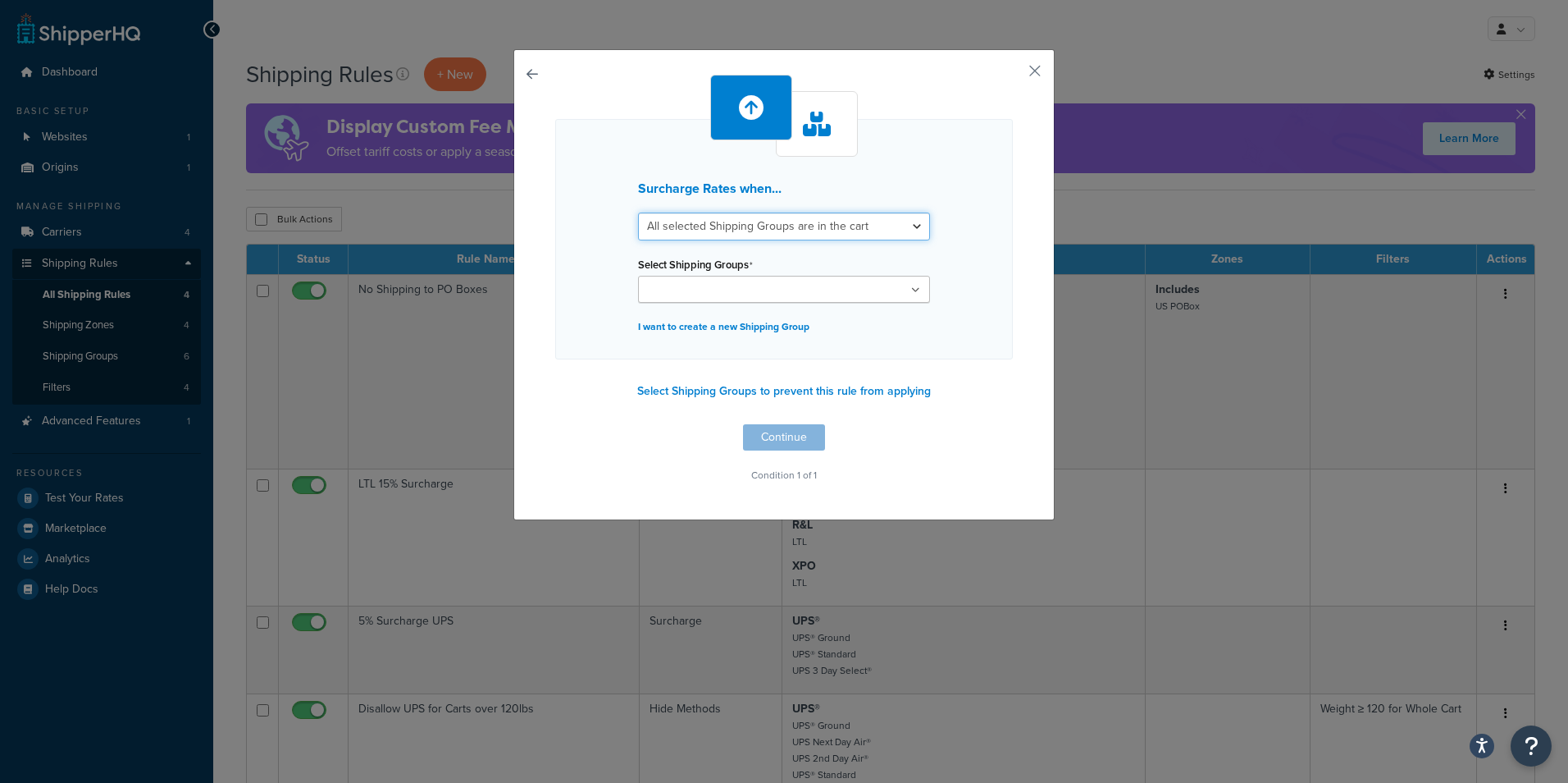
click at [638, 212] on select "All selected Shipping Groups are in the cart Any selected Shipping Groups are i…" at bounding box center [784, 226] width 292 height 28
click at [759, 281] on input "Select Shipping Groups" at bounding box center [715, 290] width 145 height 19
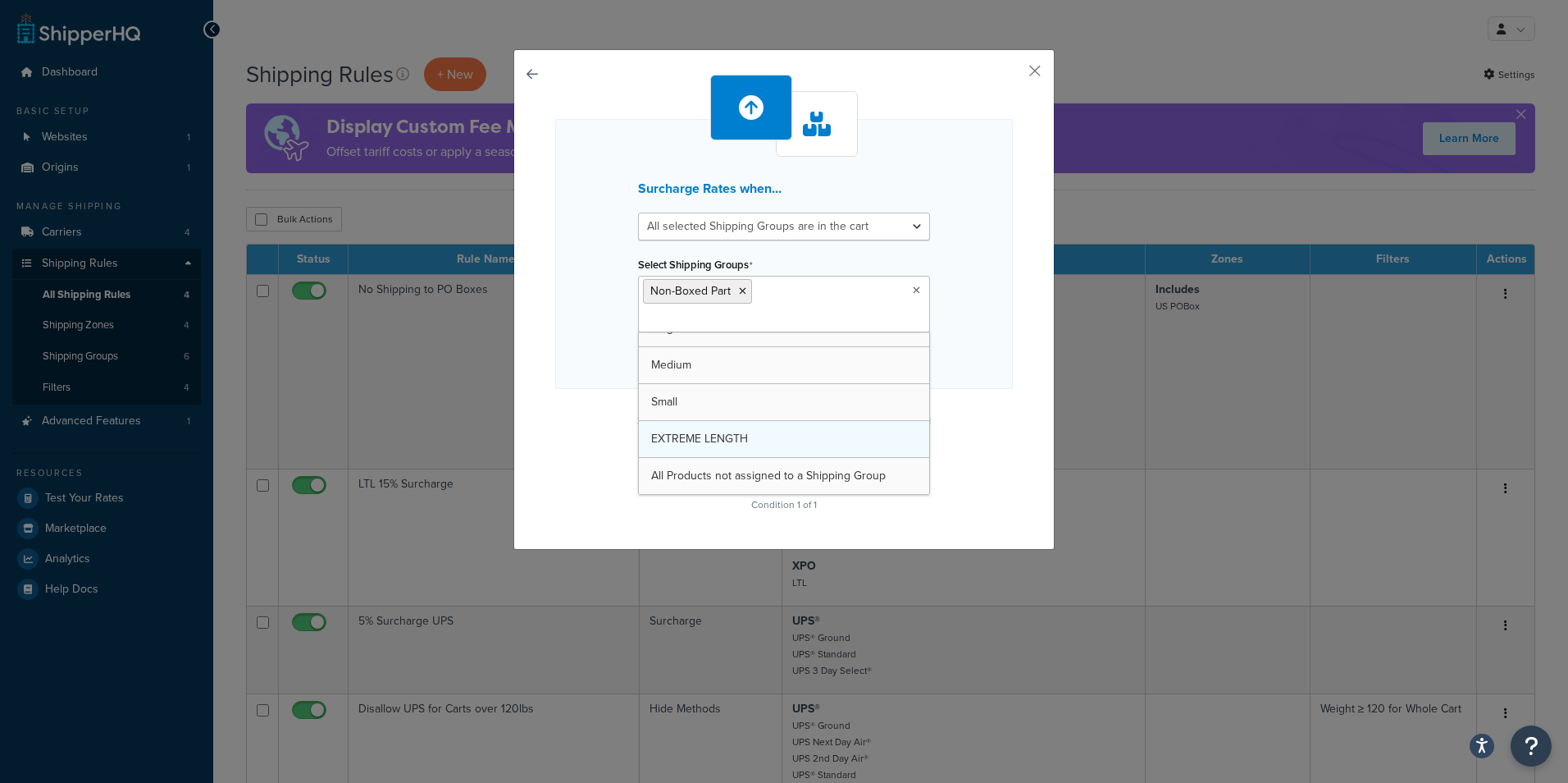
scroll to position [21, 0]
click at [972, 329] on div "Surcharge Rates when... All selected Shipping Groups are in the cart Any select…" at bounding box center [784, 253] width 457 height 270
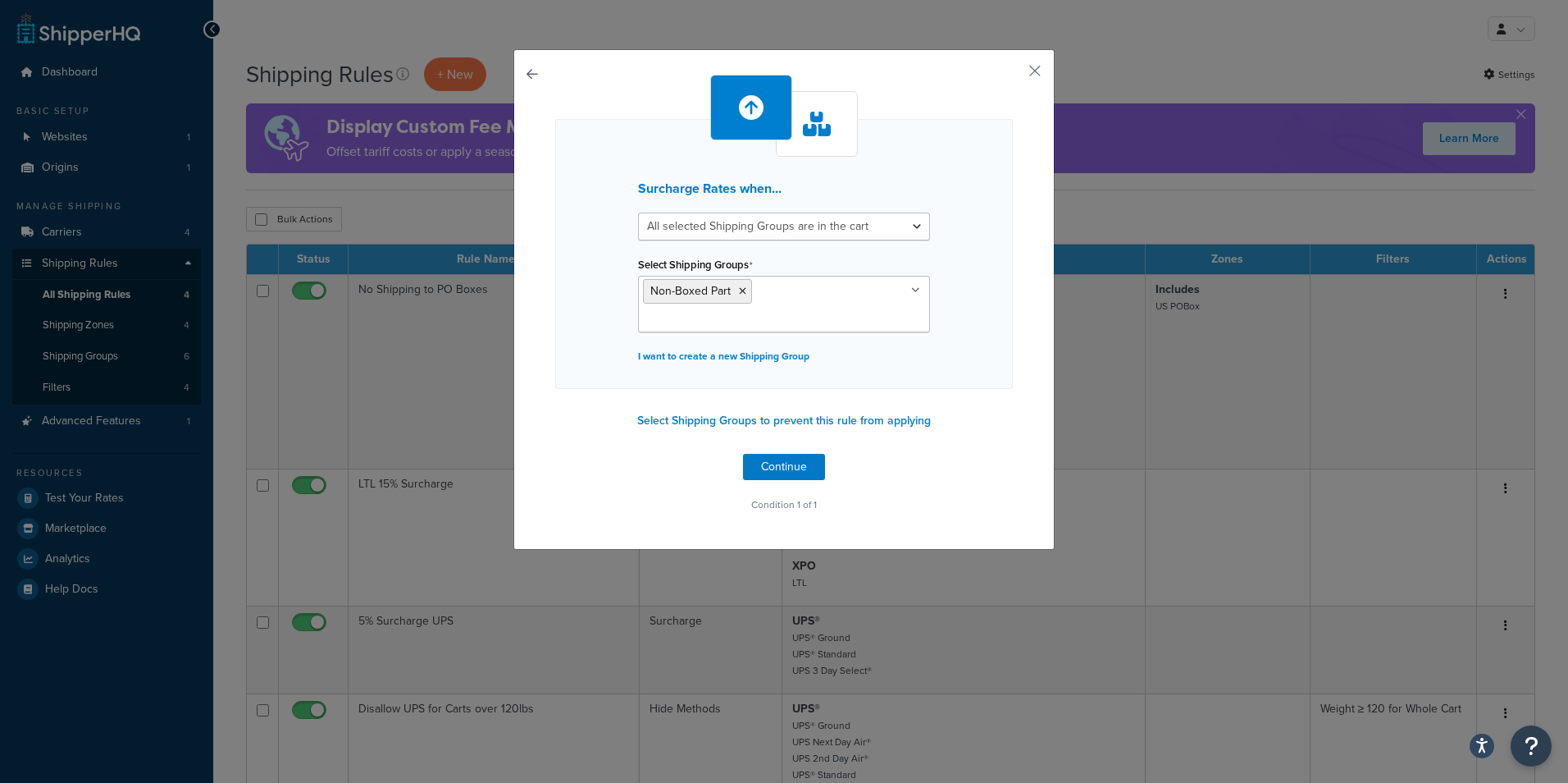
click at [958, 392] on div "Surcharge Rates when... All selected Shipping Groups are in the cart Any select…" at bounding box center [784, 295] width 457 height 441
click at [958, 417] on div "Surcharge Rates when... All selected Shipping Groups are in the cart Any select…" at bounding box center [784, 295] width 457 height 441
click at [961, 442] on div "Surcharge Rates when... All selected Shipping Groups are in the cart Any select…" at bounding box center [784, 295] width 457 height 441
click at [961, 458] on div "Surcharge Rates when... All selected Shipping Groups are in the cart Any select…" at bounding box center [784, 295] width 457 height 441
click at [958, 448] on div "Surcharge Rates when... All selected Shipping Groups are in the cart Any select…" at bounding box center [784, 295] width 457 height 441
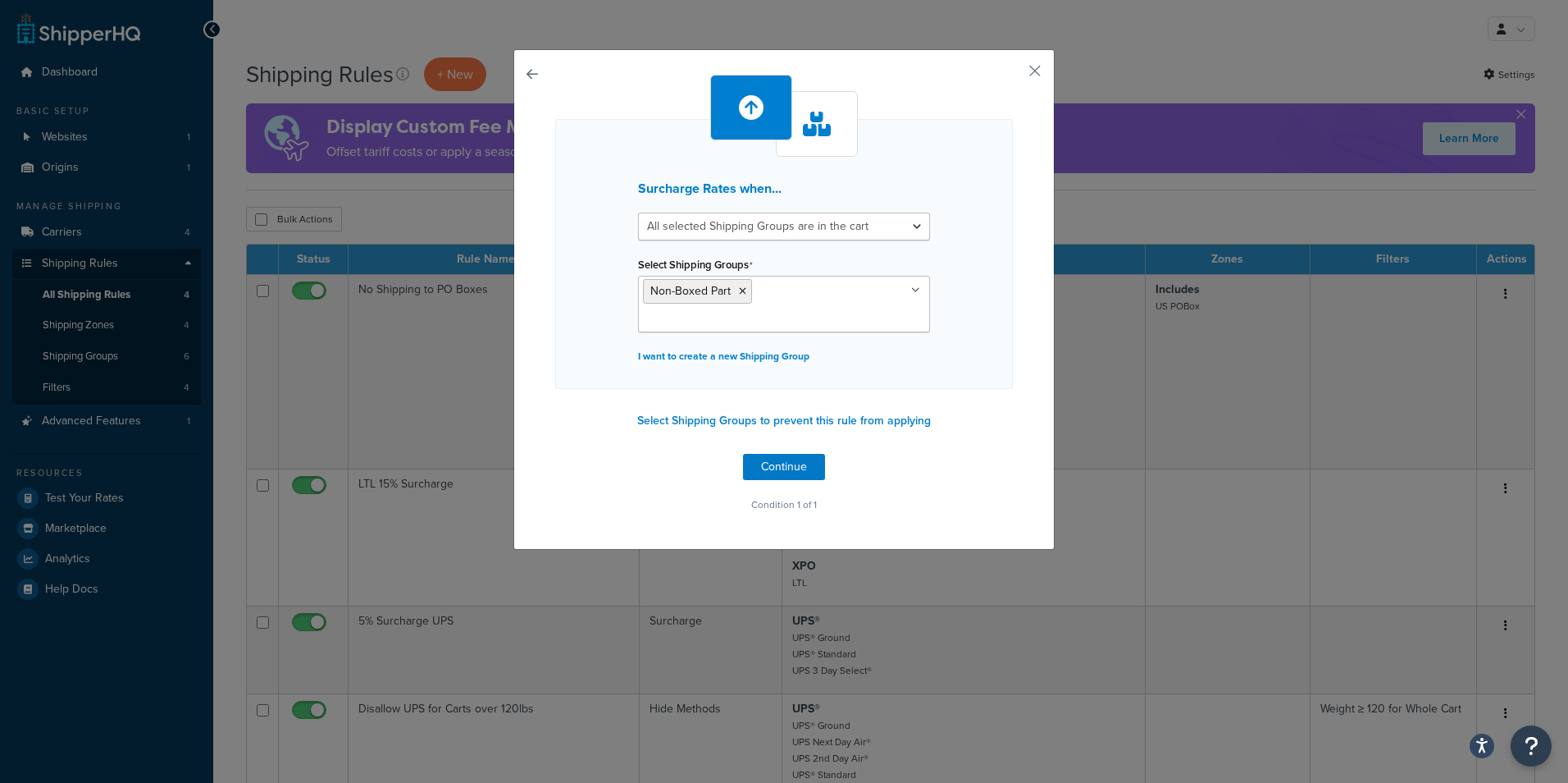
click at [902, 494] on p "Condition 1 of 1" at bounding box center [784, 505] width 457 height 23
click at [899, 465] on div "Surcharge Rates when... All selected Shipping Groups are in the cart Any select…" at bounding box center [784, 295] width 457 height 441
click at [958, 494] on p "Condition 1 of 1" at bounding box center [784, 505] width 457 height 23
click at [950, 494] on p "Condition 1 of 1" at bounding box center [784, 505] width 457 height 23
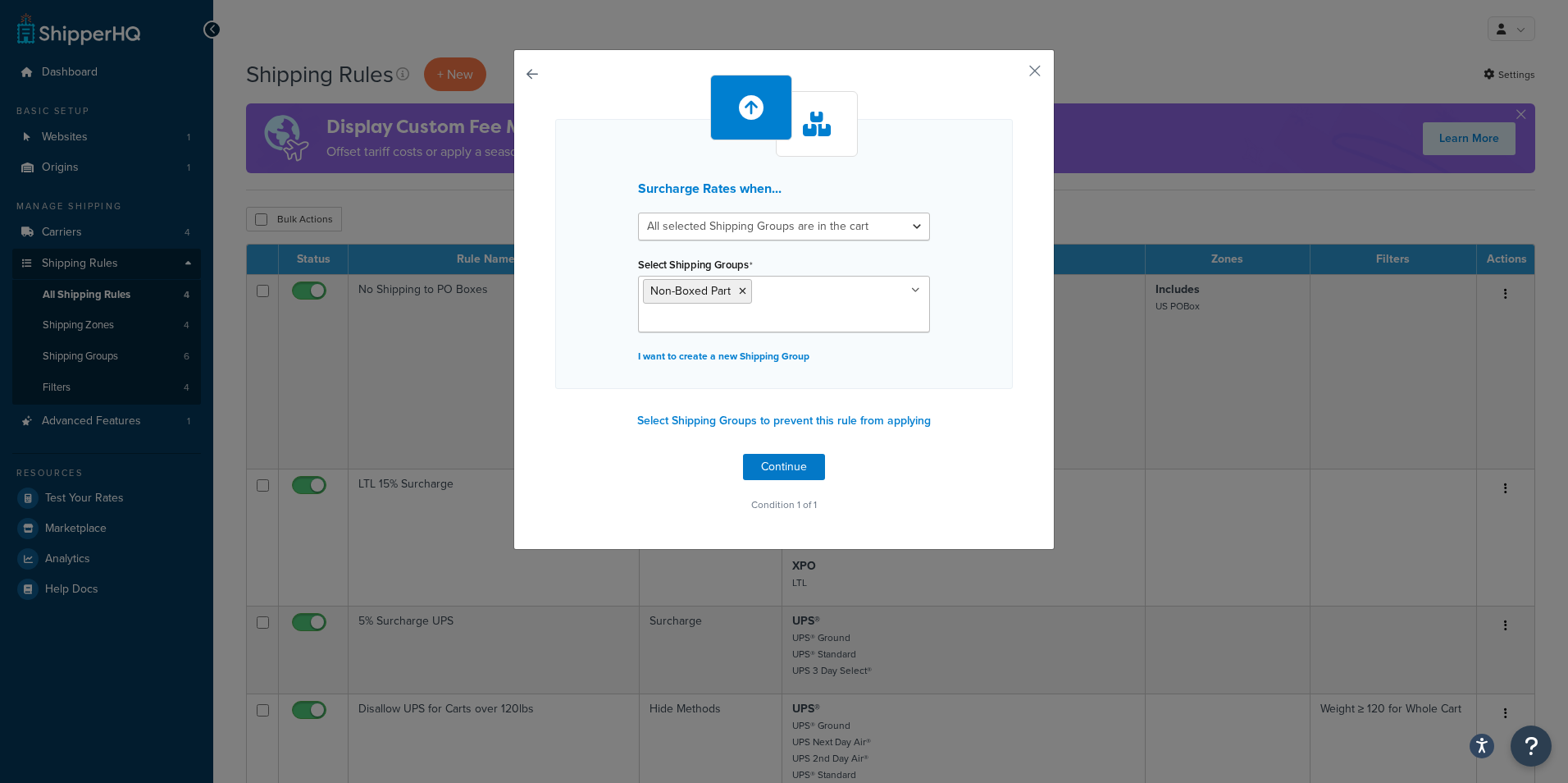
click at [950, 494] on p "Condition 1 of 1" at bounding box center [784, 505] width 457 height 23
click at [949, 461] on div "Surcharge Rates when... All selected Shipping Groups are in the cart Any select…" at bounding box center [784, 295] width 457 height 441
click at [952, 454] on div "Surcharge Rates when... All selected Shipping Groups are in the cart Any select…" at bounding box center [784, 295] width 457 height 441
click at [952, 433] on div "Surcharge Rates when... All selected Shipping Groups are in the cart Any select…" at bounding box center [784, 295] width 457 height 441
click at [953, 419] on div "Surcharge Rates when... All selected Shipping Groups are in the cart Any select…" at bounding box center [784, 295] width 457 height 441
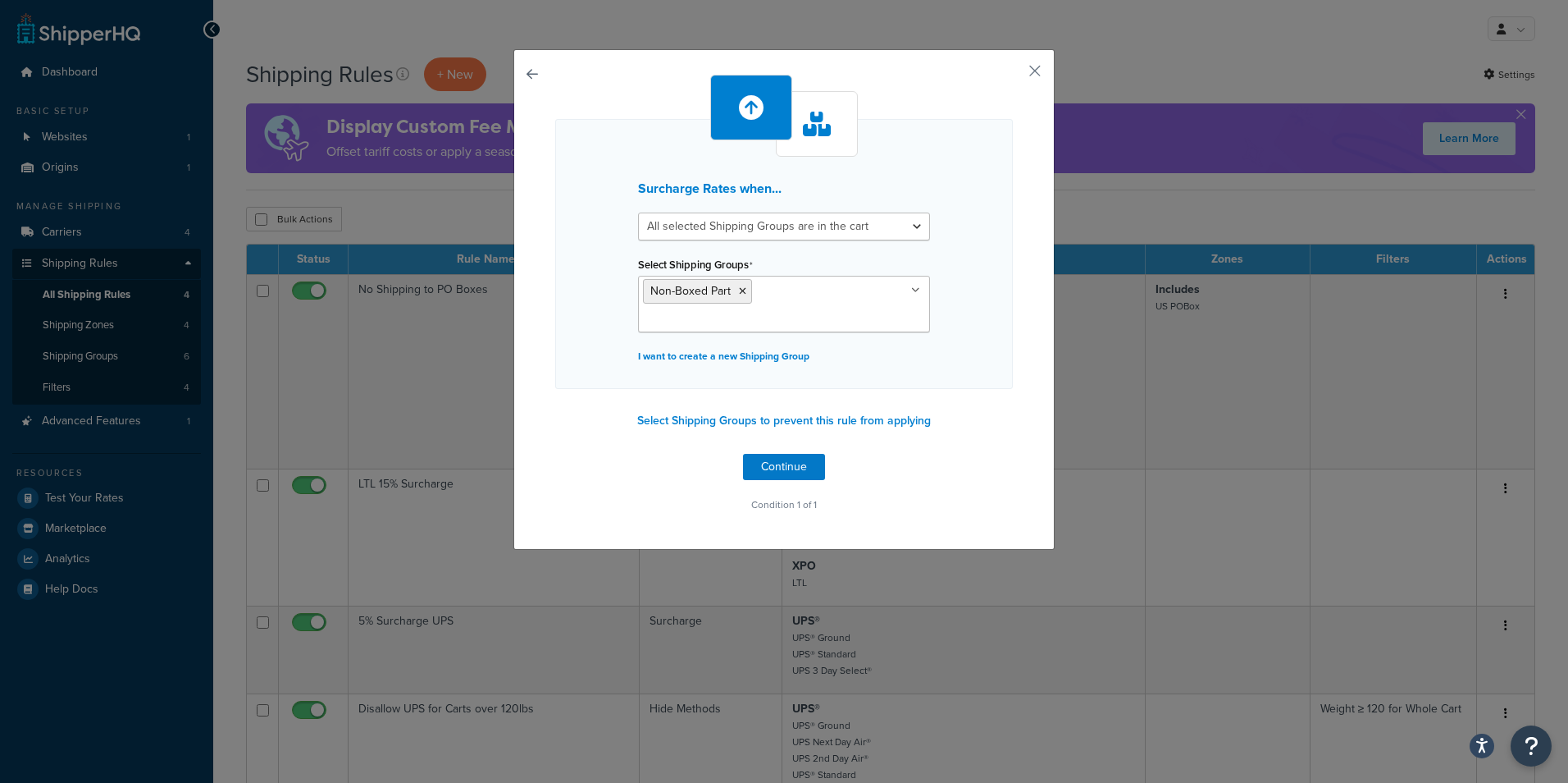
click at [953, 409] on div "Surcharge Rates when... All selected Shipping Groups are in the cart Any select…" at bounding box center [784, 295] width 457 height 441
click at [771, 454] on button "Continue" at bounding box center [784, 466] width 82 height 26
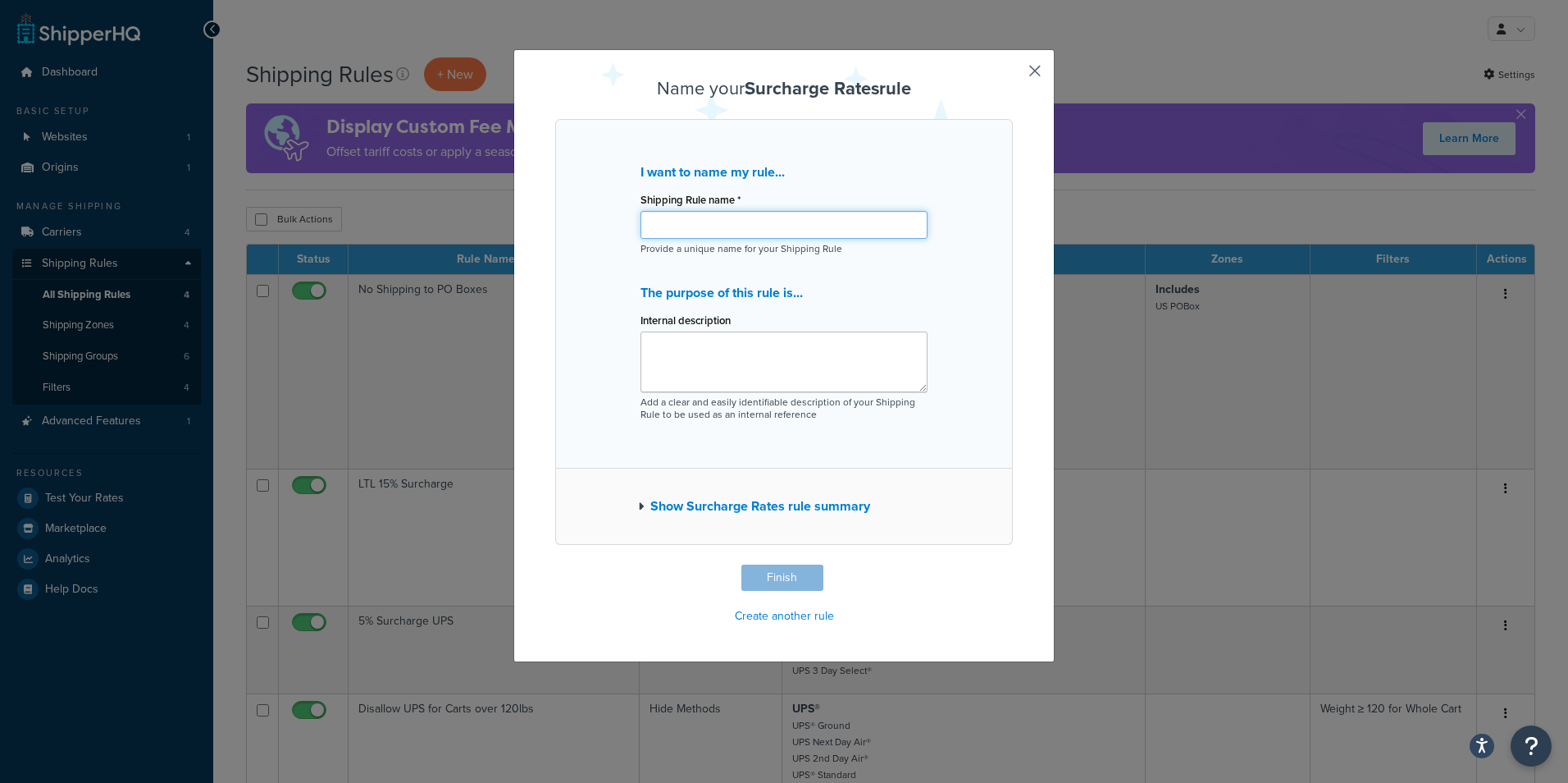
click at [697, 230] on input "Shipping Rule name *" at bounding box center [784, 225] width 287 height 28
type input "%"
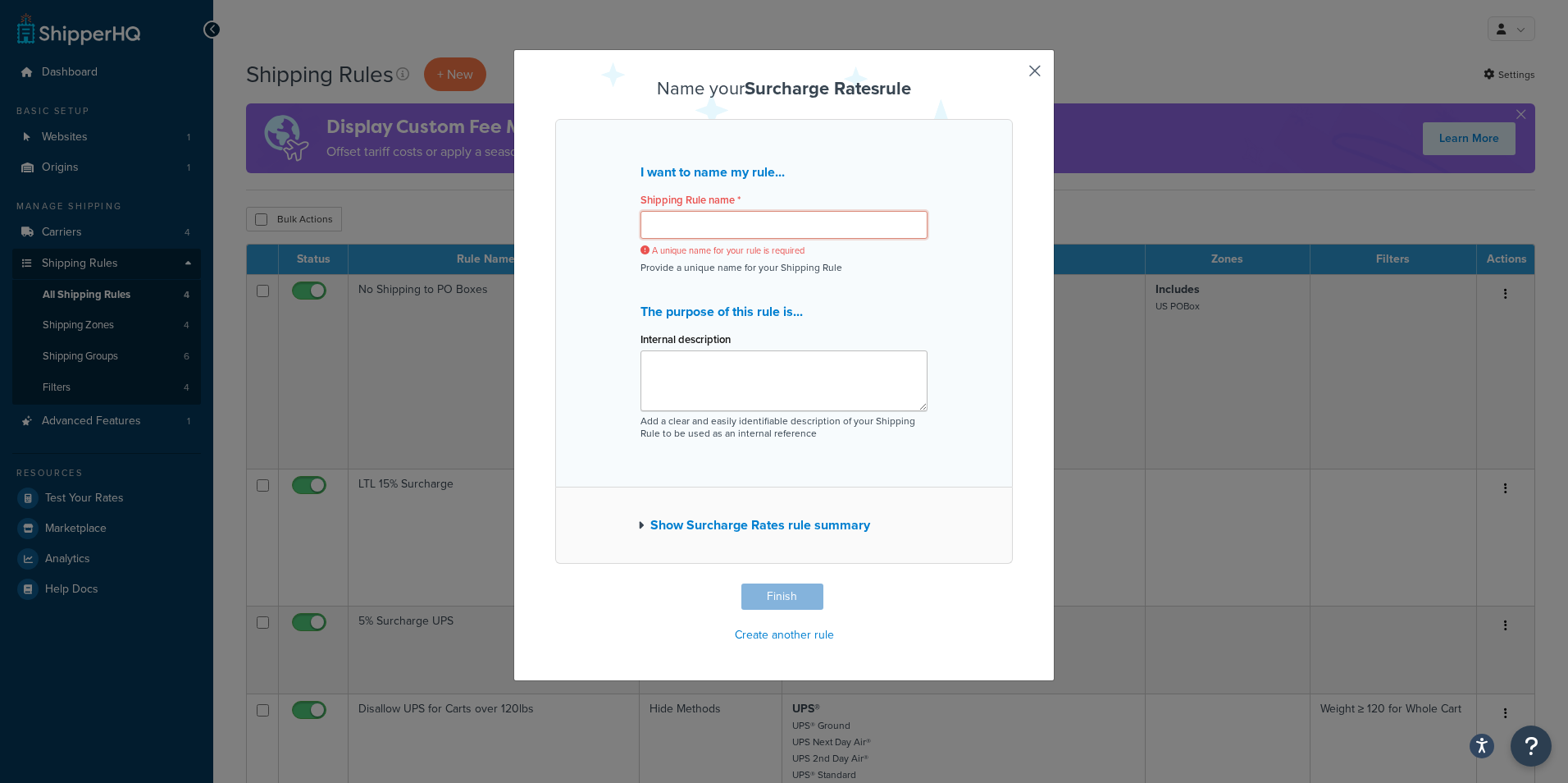
type input "&"
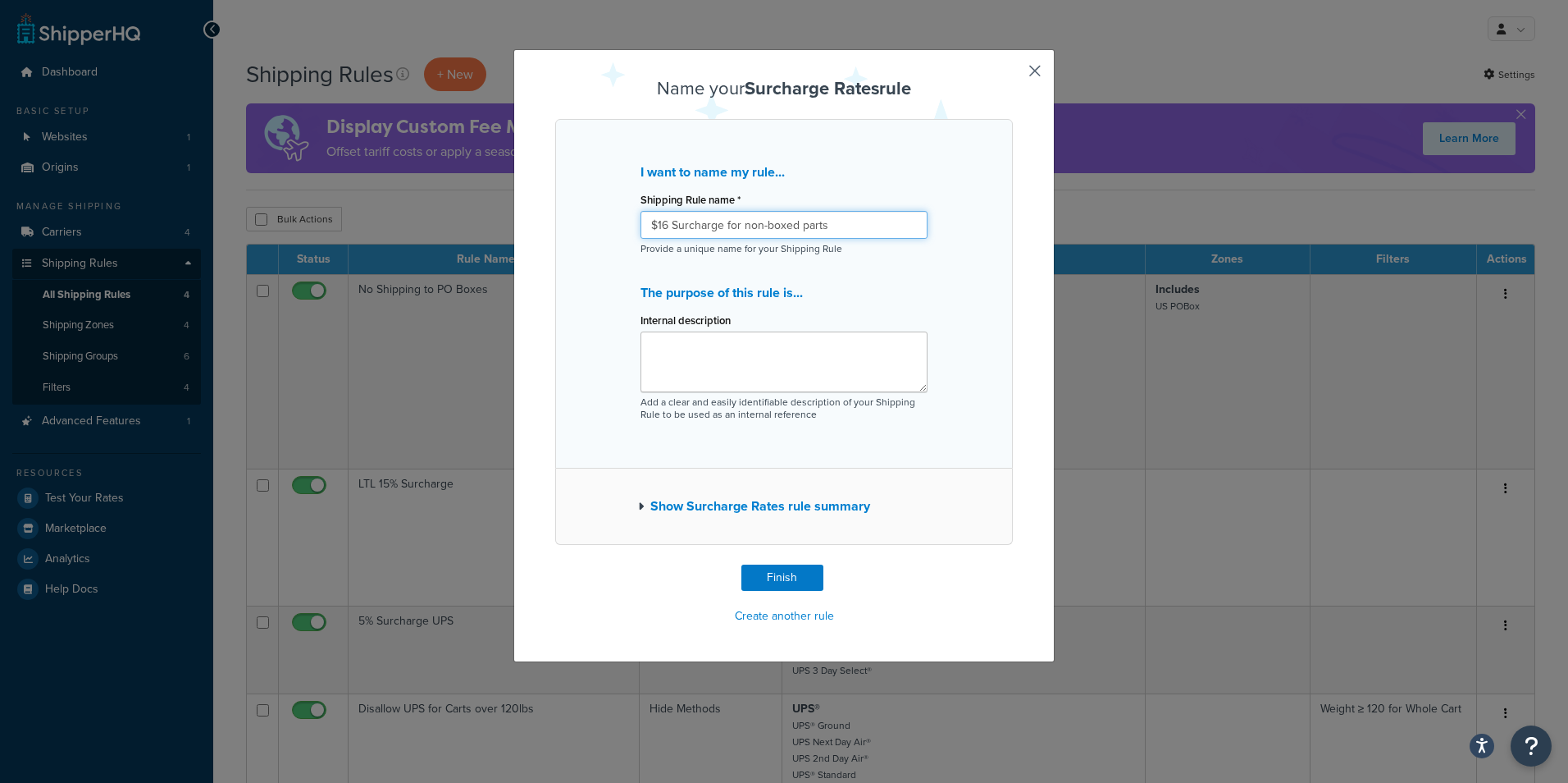
click at [736, 223] on input "$16 Surcharge for non-boxed parts" at bounding box center [784, 225] width 287 height 28
click at [763, 222] on input "$16 Surcharge for Non-boxed parts" at bounding box center [784, 225] width 287 height 28
click at [801, 224] on input "$16 Surcharge for Non-Boxed parts" at bounding box center [784, 225] width 287 height 28
type input "$16 Surcharge for Non-Boxed Parts"
click at [773, 368] on textarea "Internal description" at bounding box center [784, 362] width 287 height 60
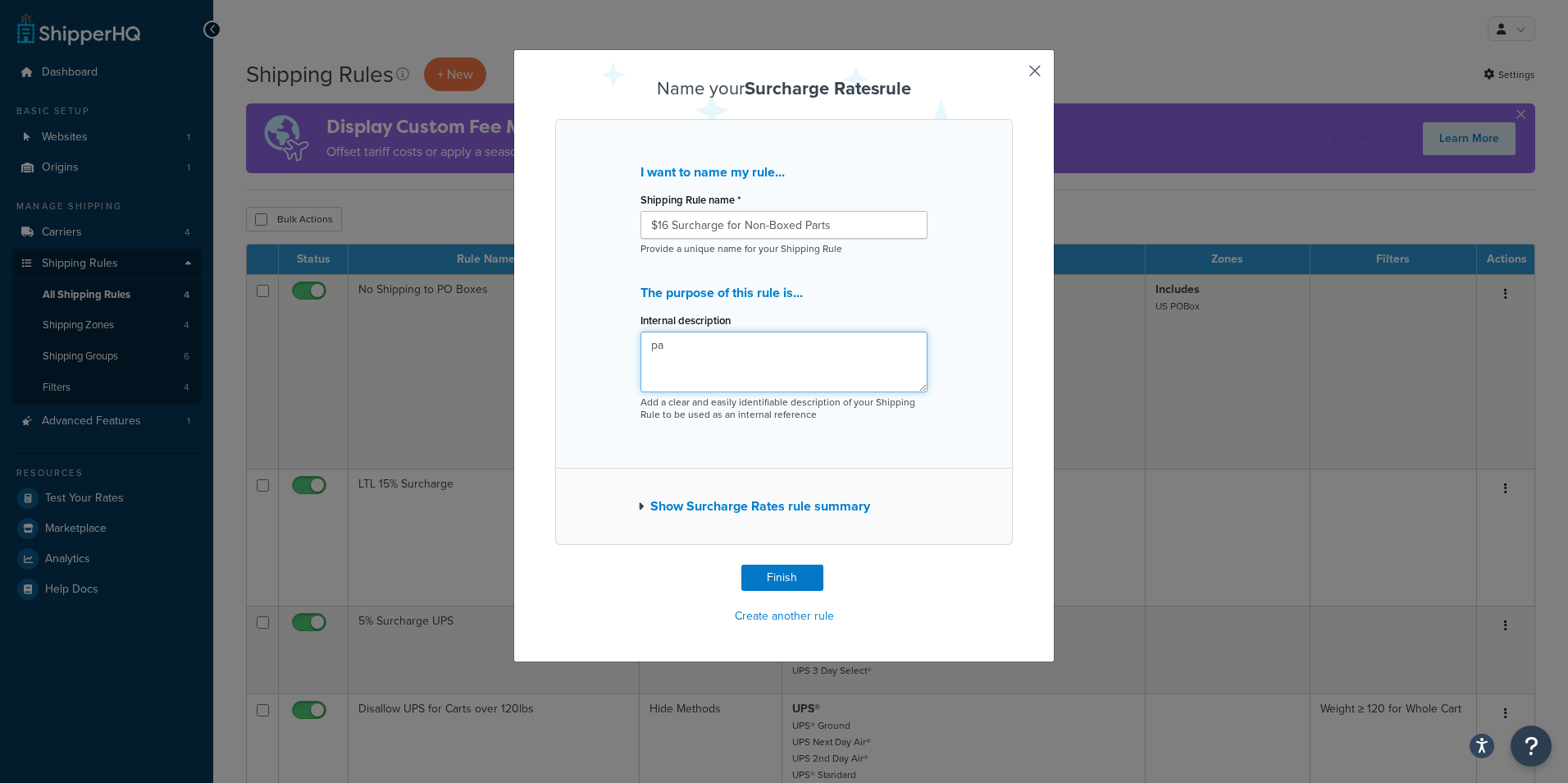
type textarea "p"
click at [764, 384] on textarea "Parts that need to be shipped iewhtout a box" at bounding box center [784, 362] width 287 height 60
drag, startPoint x: 799, startPoint y: 348, endPoint x: 839, endPoint y: 350, distance: 40.0
click at [839, 350] on textarea "Parts that need to be shipped iewhtout a box" at bounding box center [784, 362] width 287 height 60
type textarea "Parts that need to be shipped without a box"
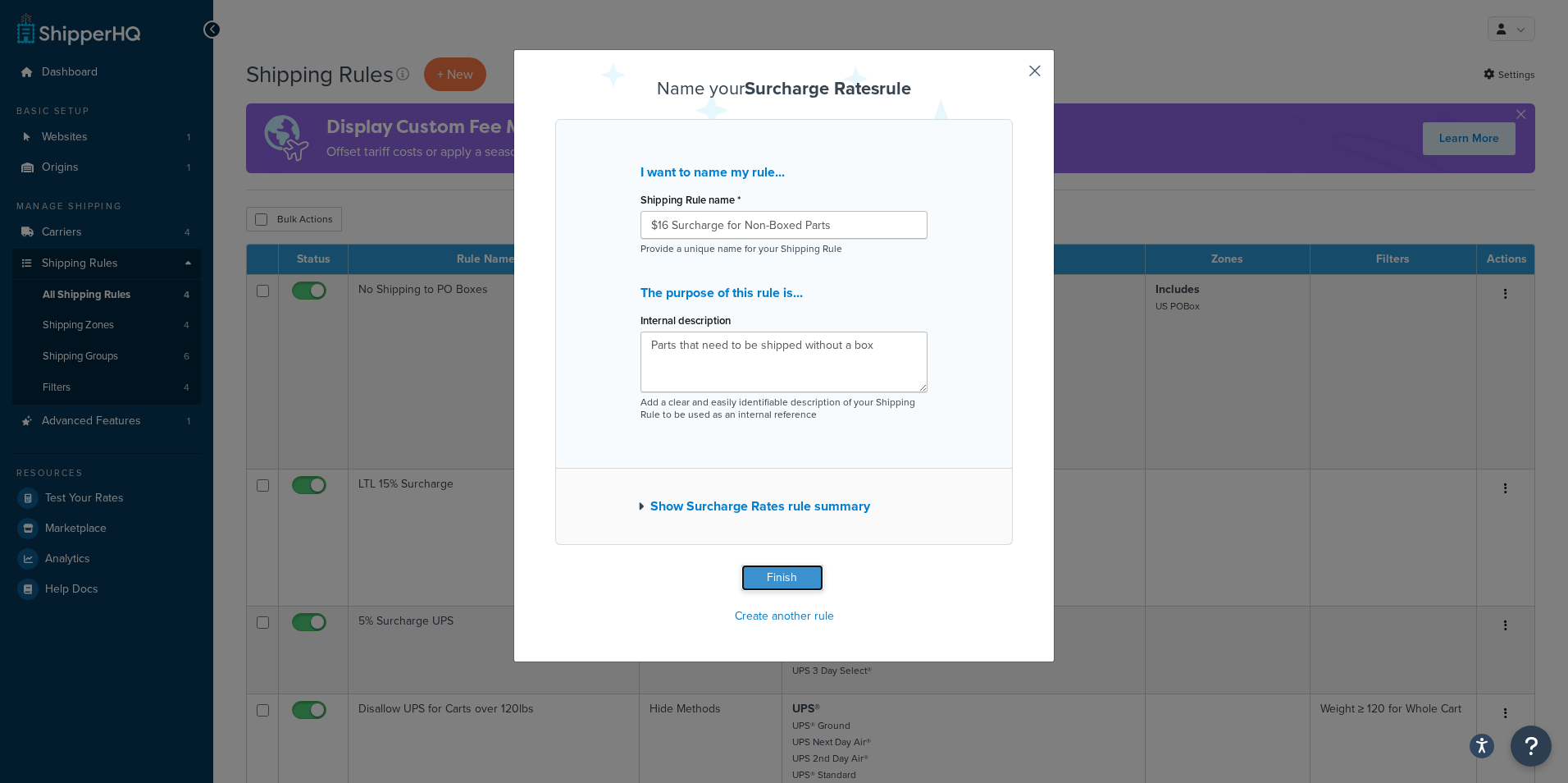
click at [780, 586] on button "Finish" at bounding box center [783, 578] width 82 height 26
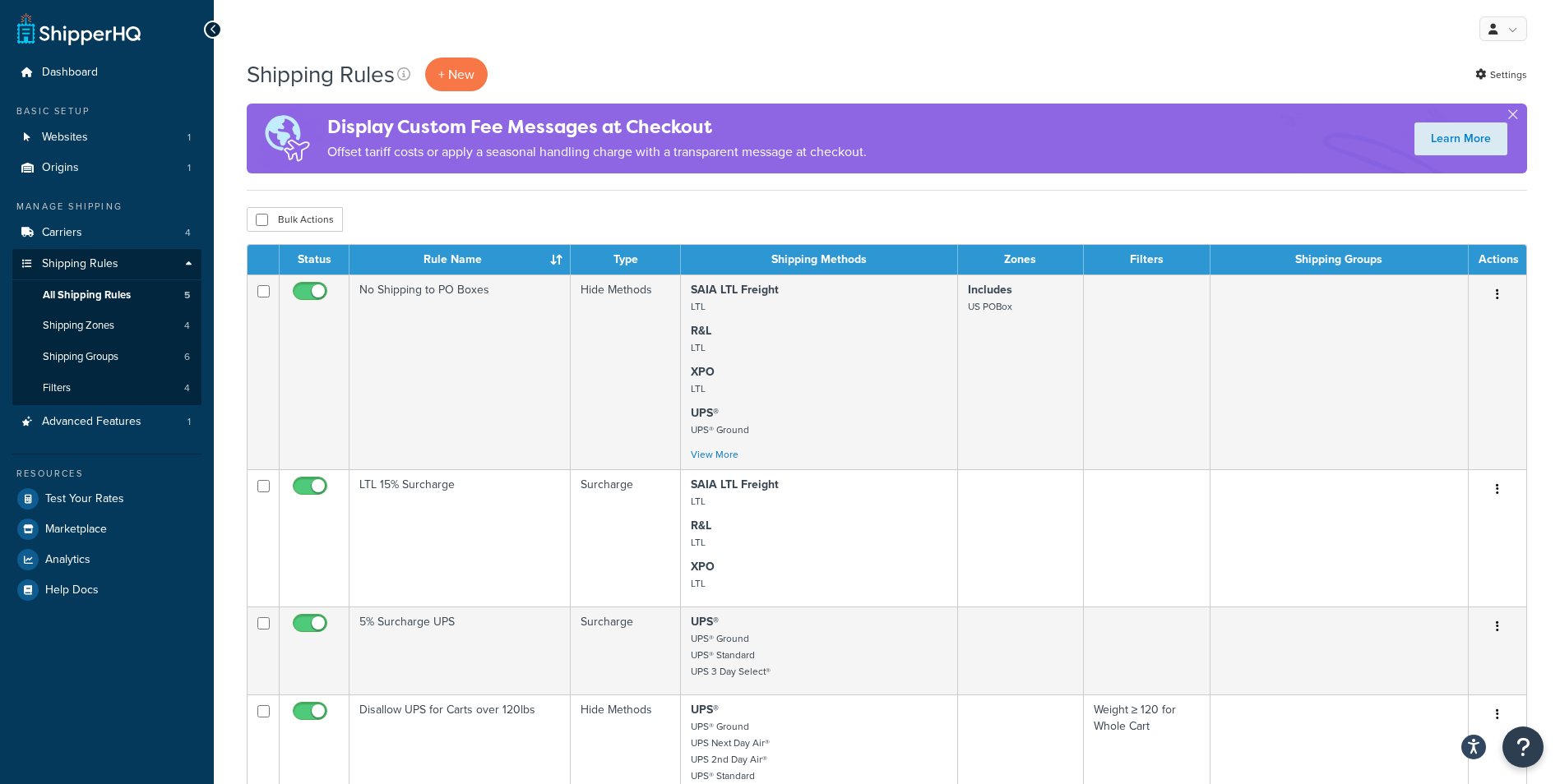
click at [698, 62] on div "Shipping Rules + New Settings" at bounding box center [887, 74] width 1280 height 34
click at [693, 34] on div "My Profile Billing Global Settings Contact Us Logout" at bounding box center [887, 28] width 1346 height 58
click at [687, 14] on div "My Profile Billing Global Settings Contact Us Logout" at bounding box center [887, 28] width 1346 height 58
click at [689, 30] on div "My Profile Billing Global Settings Contact Us Logout" at bounding box center [887, 28] width 1346 height 58
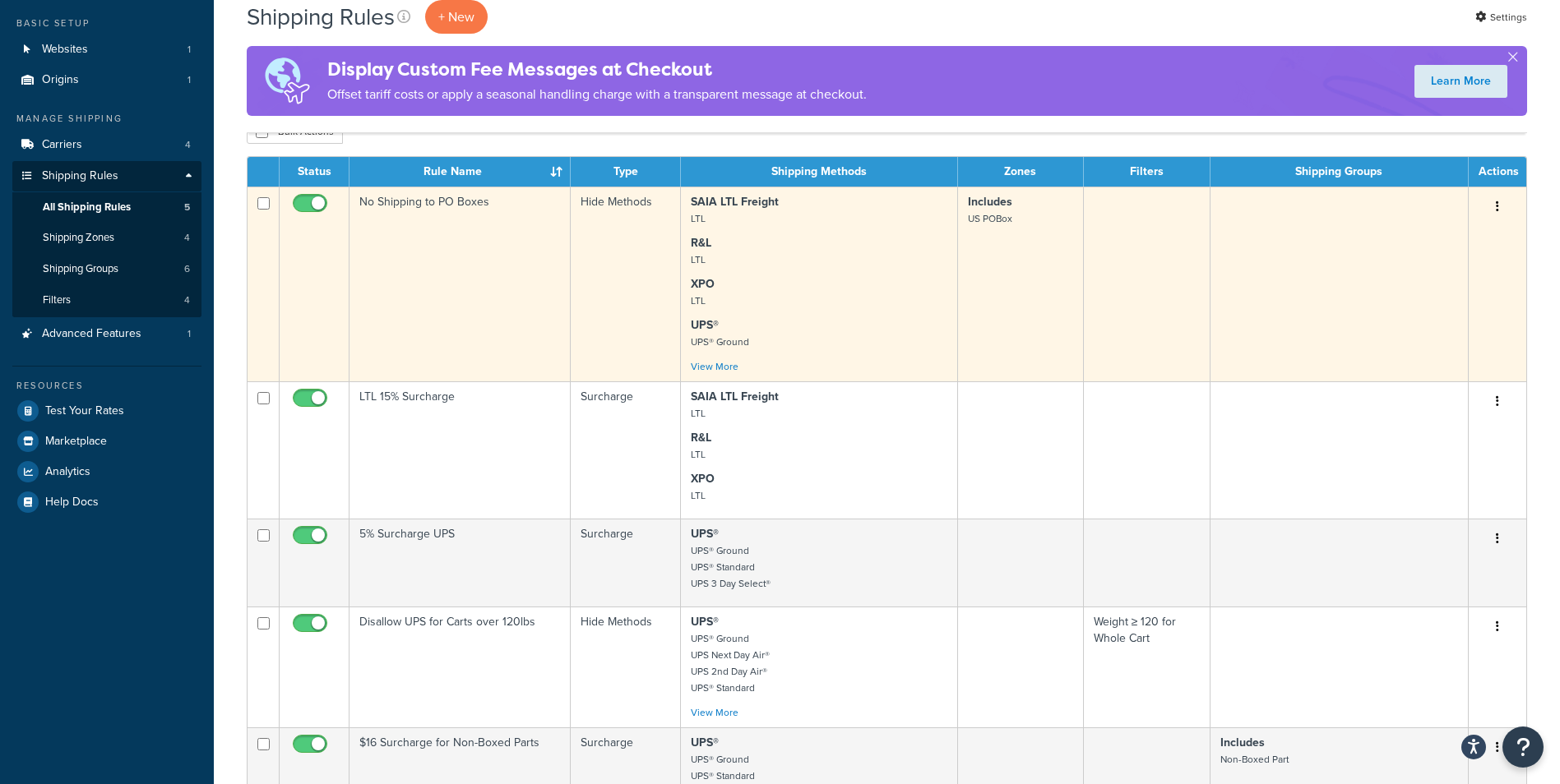
scroll to position [411, 0]
